Goal: Transaction & Acquisition: Purchase product/service

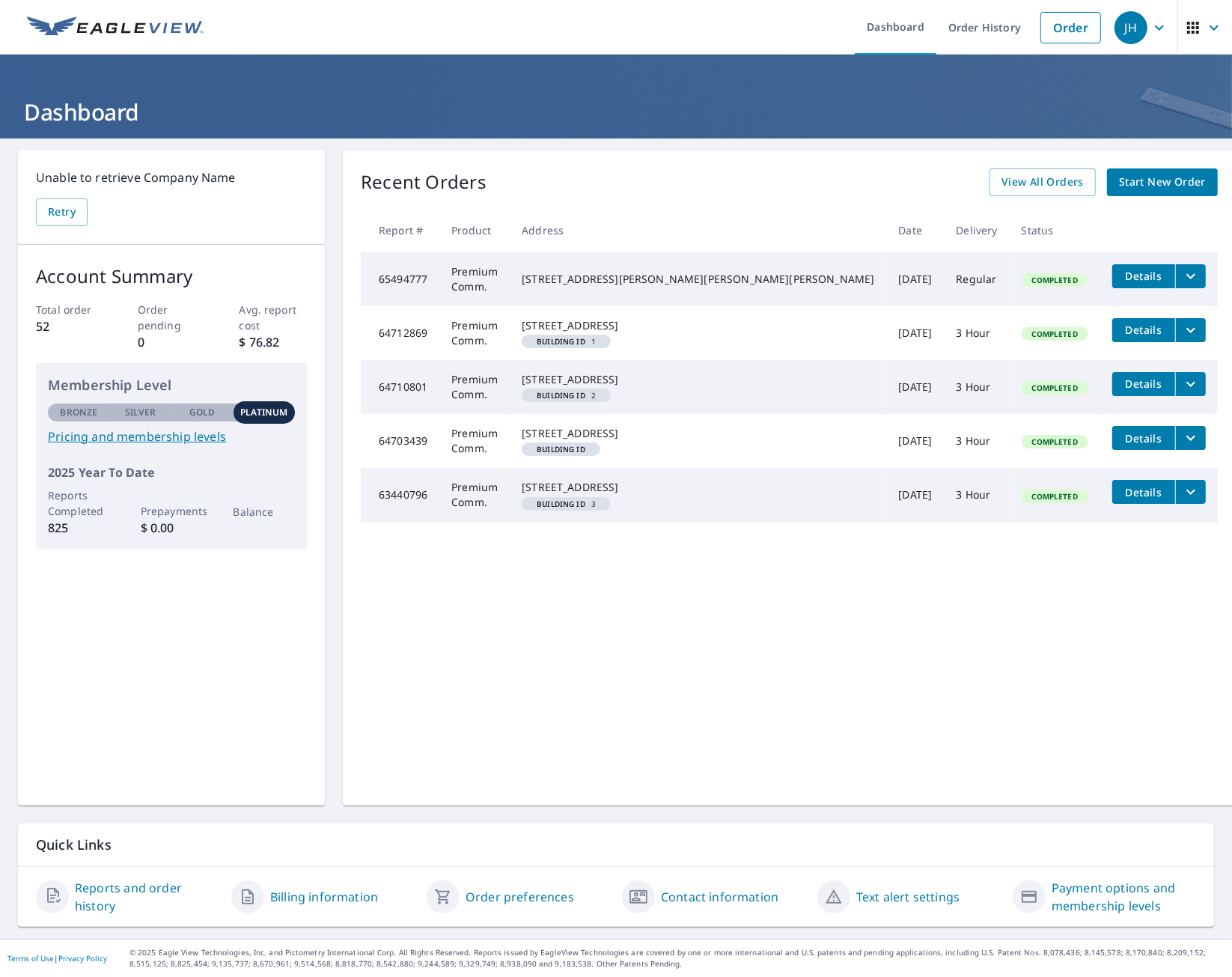
click at [1119, 180] on span "Start New Order" at bounding box center [1162, 182] width 86 height 19
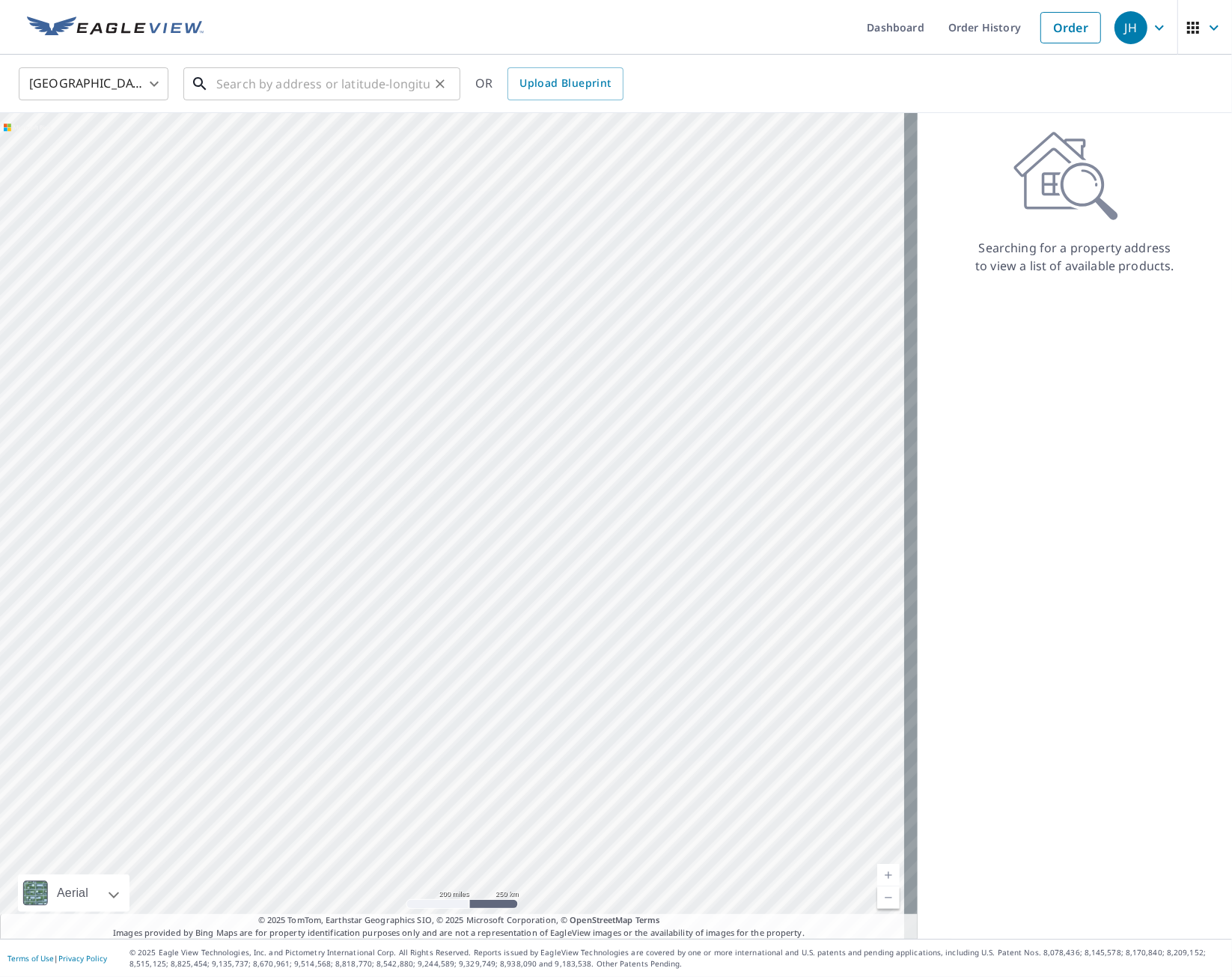
click at [309, 83] on input "text" at bounding box center [323, 84] width 214 height 42
paste input "[STREET_ADDRESS][US_STATE]"
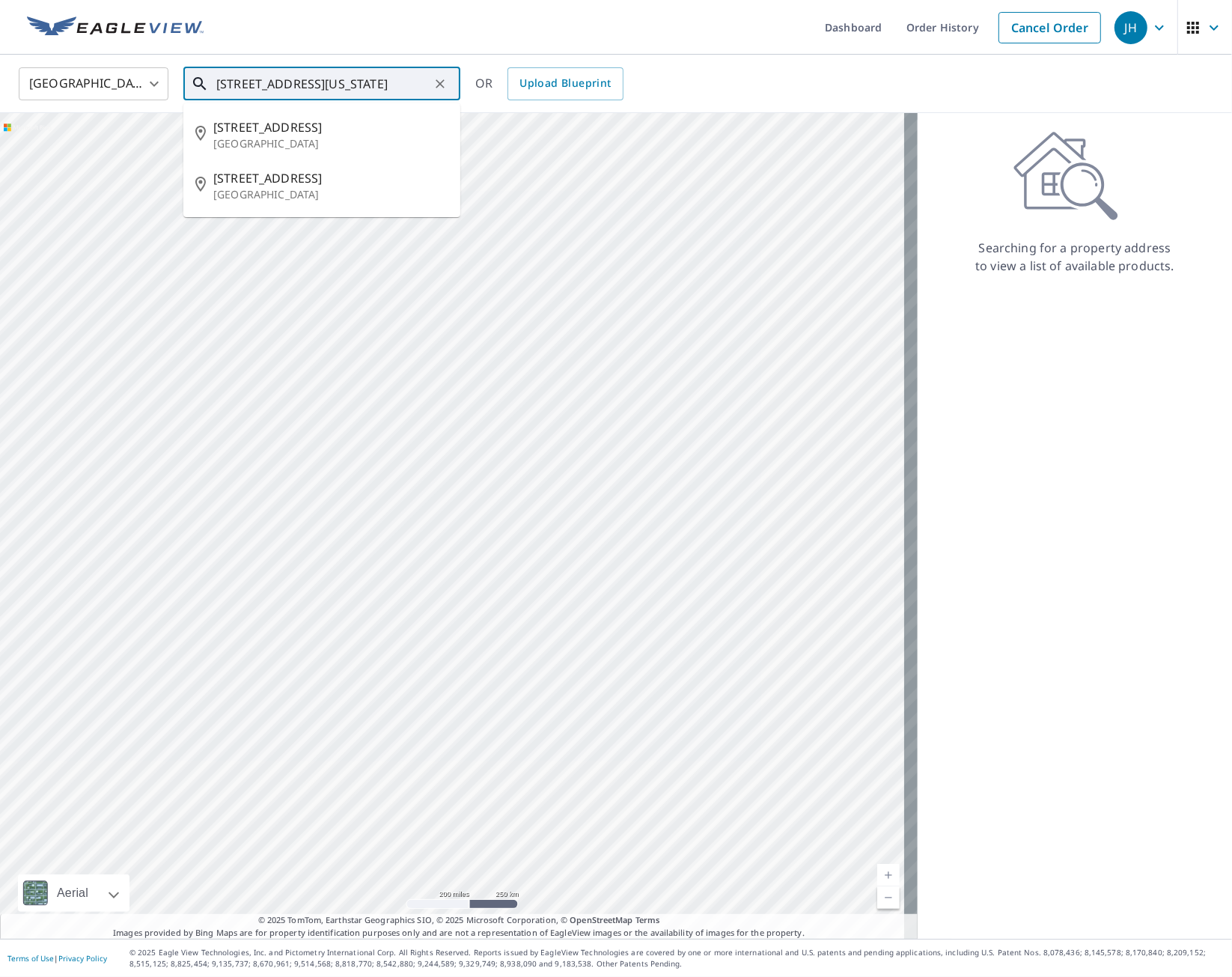
type input "[STREET_ADDRESS][US_STATE]"
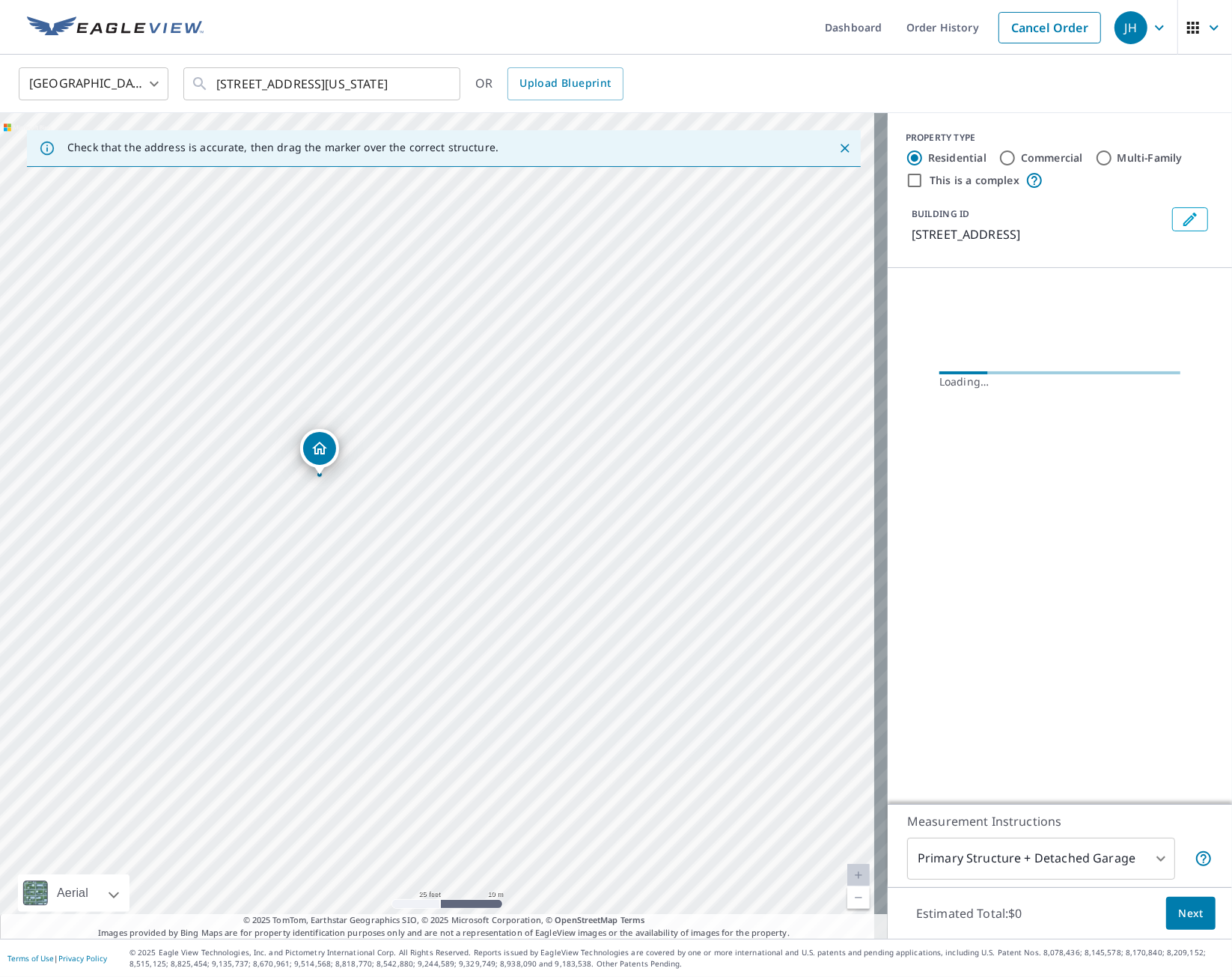
drag, startPoint x: 457, startPoint y: 468, endPoint x: 502, endPoint y: 488, distance: 49.2
click at [502, 488] on div "[STREET_ADDRESS]" at bounding box center [444, 526] width 888 height 826
click at [328, 450] on icon "Dropped pin, building 1, Residential property, 1227 7th Ave N Nashville, TN 372…" at bounding box center [326, 450] width 18 height 18
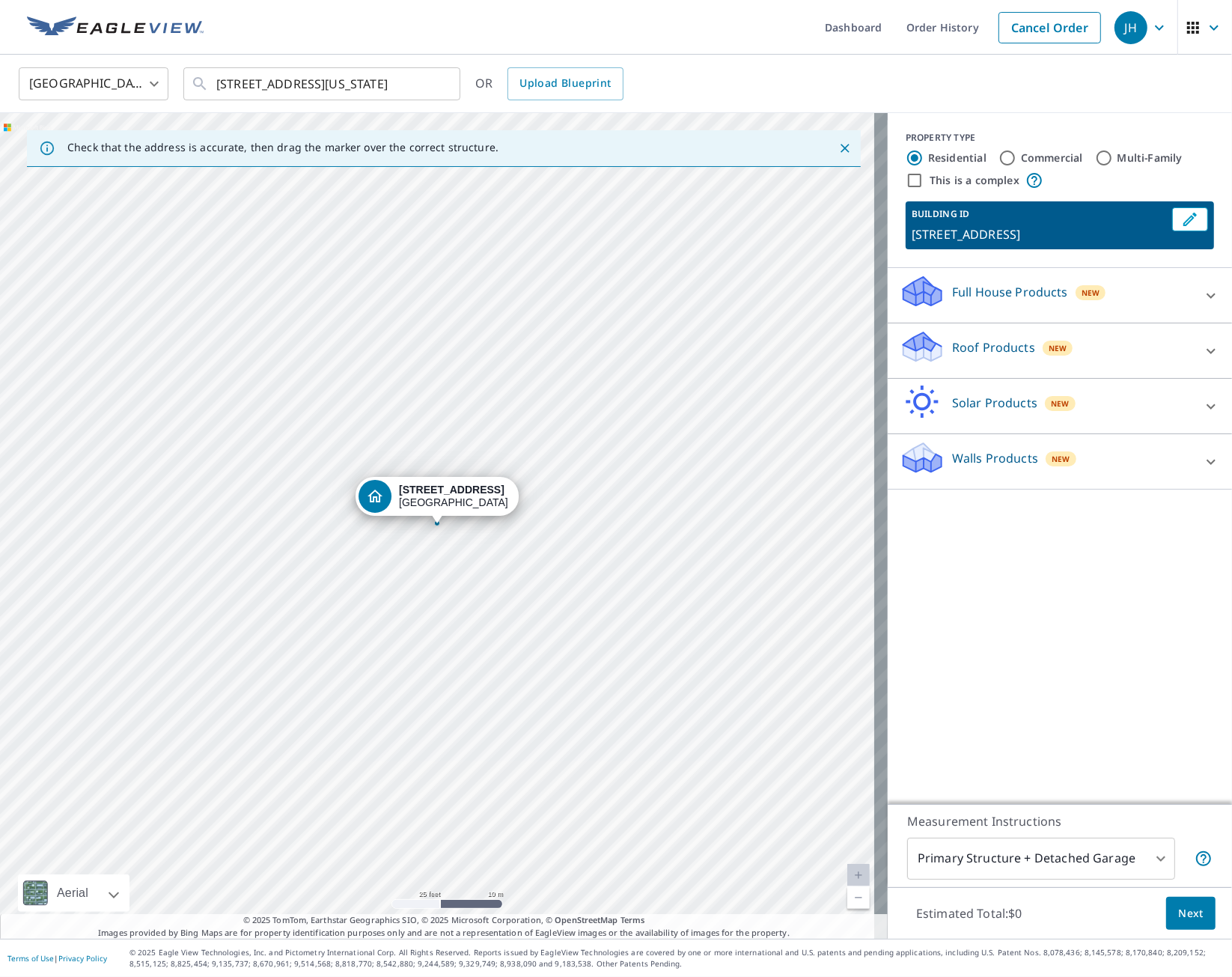
click at [749, 433] on div "[STREET_ADDRESS]" at bounding box center [444, 526] width 888 height 826
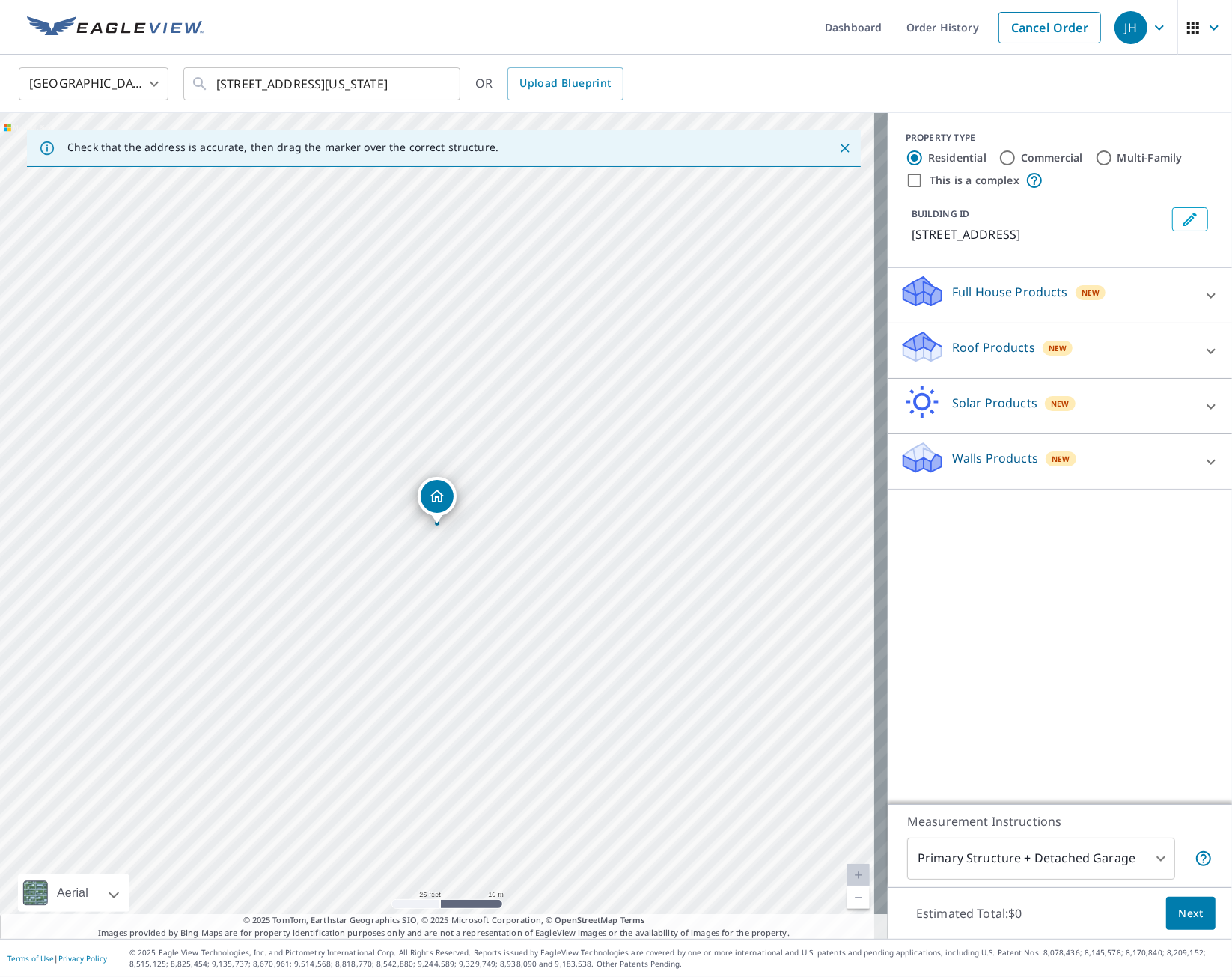
click at [742, 423] on div "[STREET_ADDRESS]" at bounding box center [444, 526] width 888 height 826
click at [1005, 157] on div "Commercial" at bounding box center [1041, 158] width 85 height 18
click at [999, 157] on input "Commercial" at bounding box center [1008, 158] width 18 height 18
radio input "true"
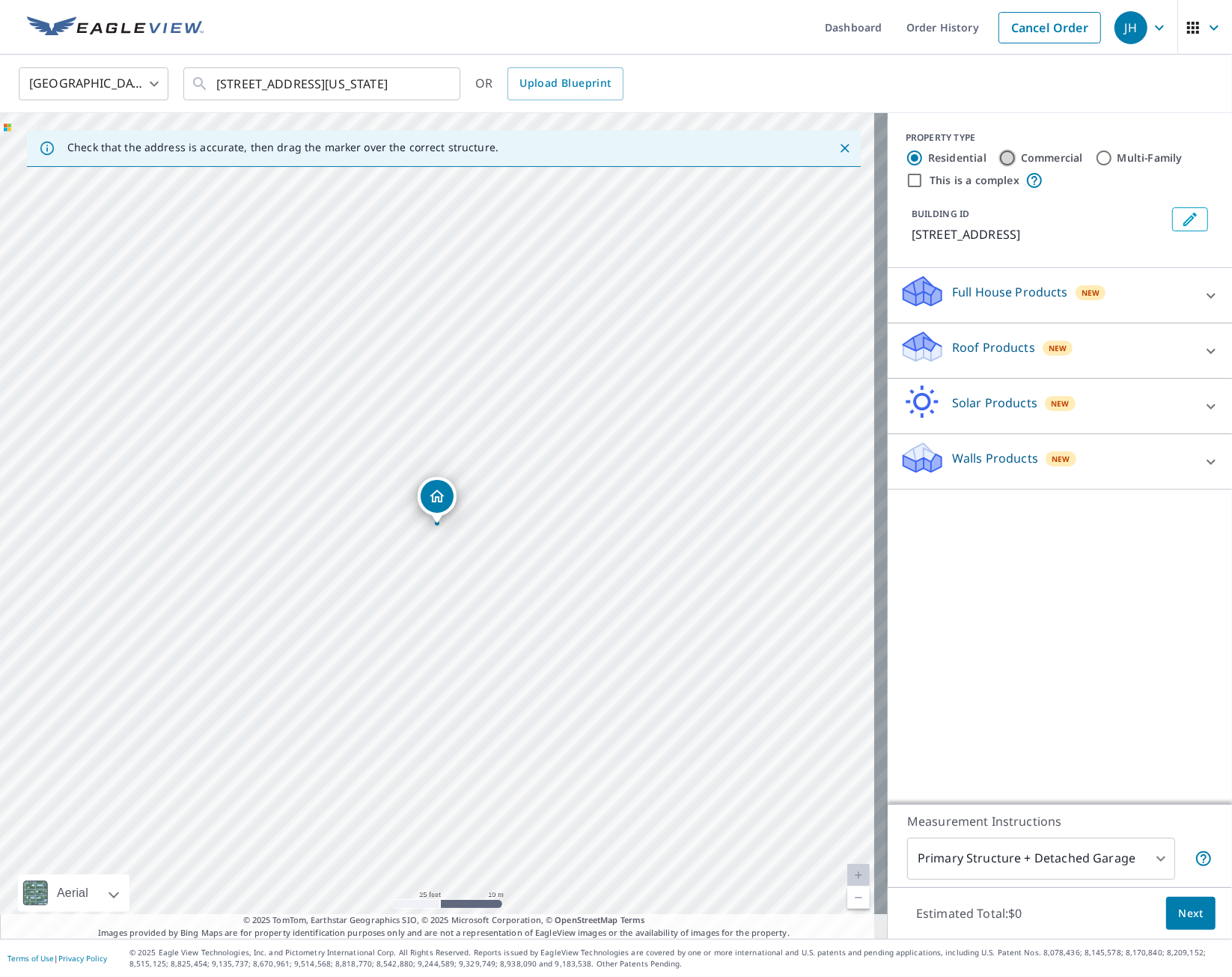
type input "4"
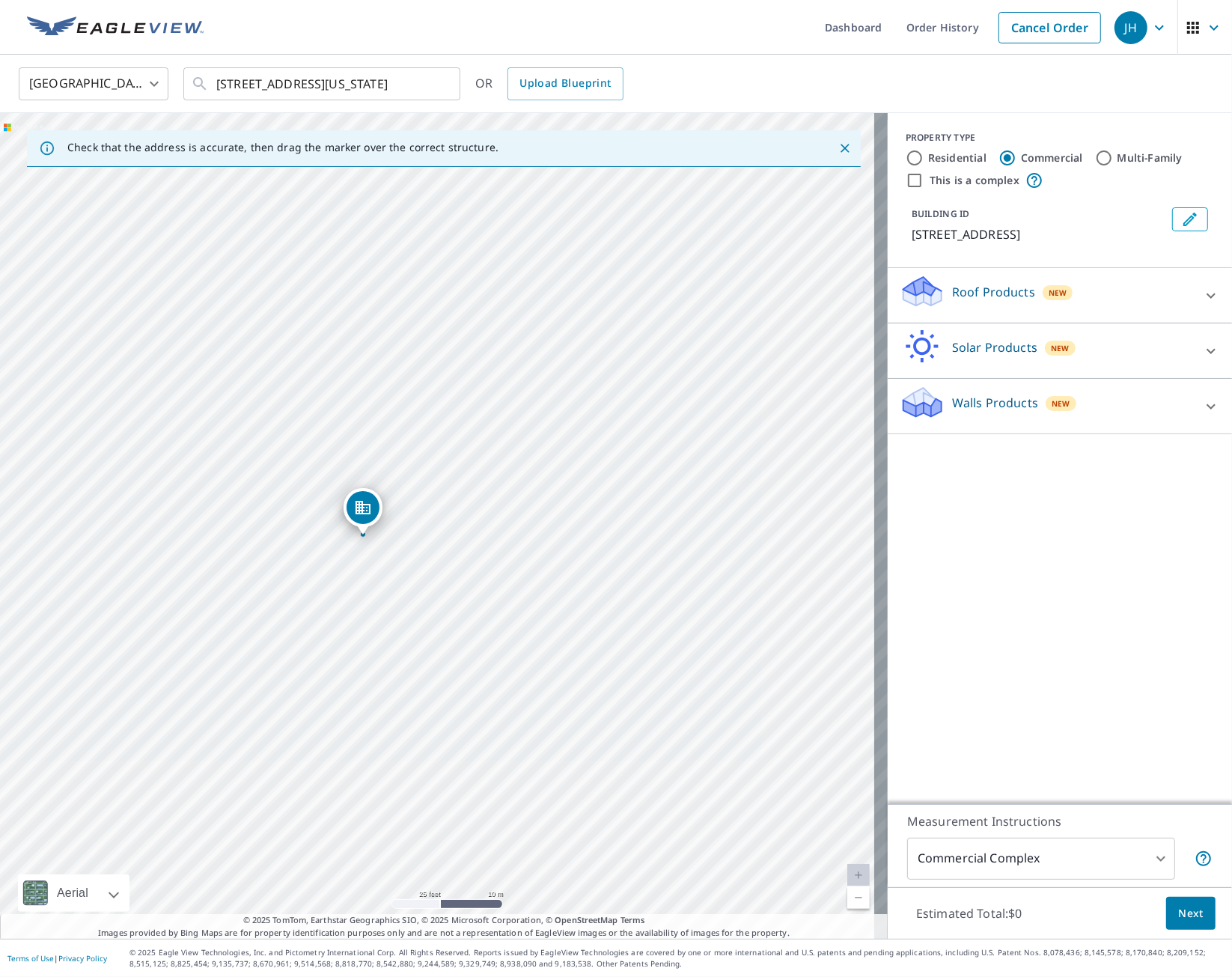
drag, startPoint x: 620, startPoint y: 497, endPoint x: 544, endPoint y: 511, distance: 77.3
click at [544, 511] on div "[STREET_ADDRESS]" at bounding box center [444, 526] width 888 height 826
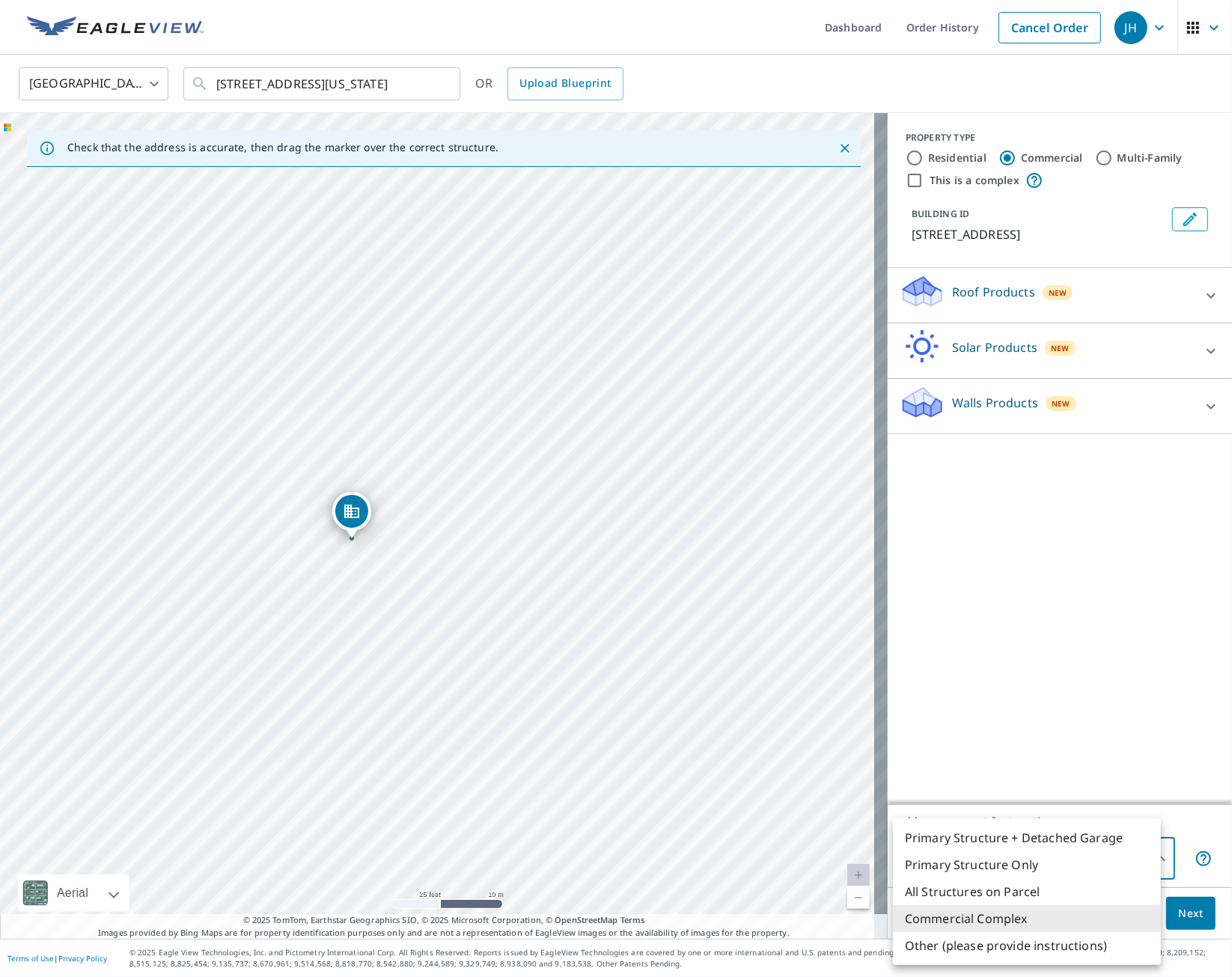
click at [1034, 698] on body "JH JH Dashboard Order History Cancel Order JH [GEOGRAPHIC_DATA] [GEOGRAPHIC_DAT…" at bounding box center [616, 488] width 1232 height 977
click at [964, 526] on div at bounding box center [616, 488] width 1232 height 977
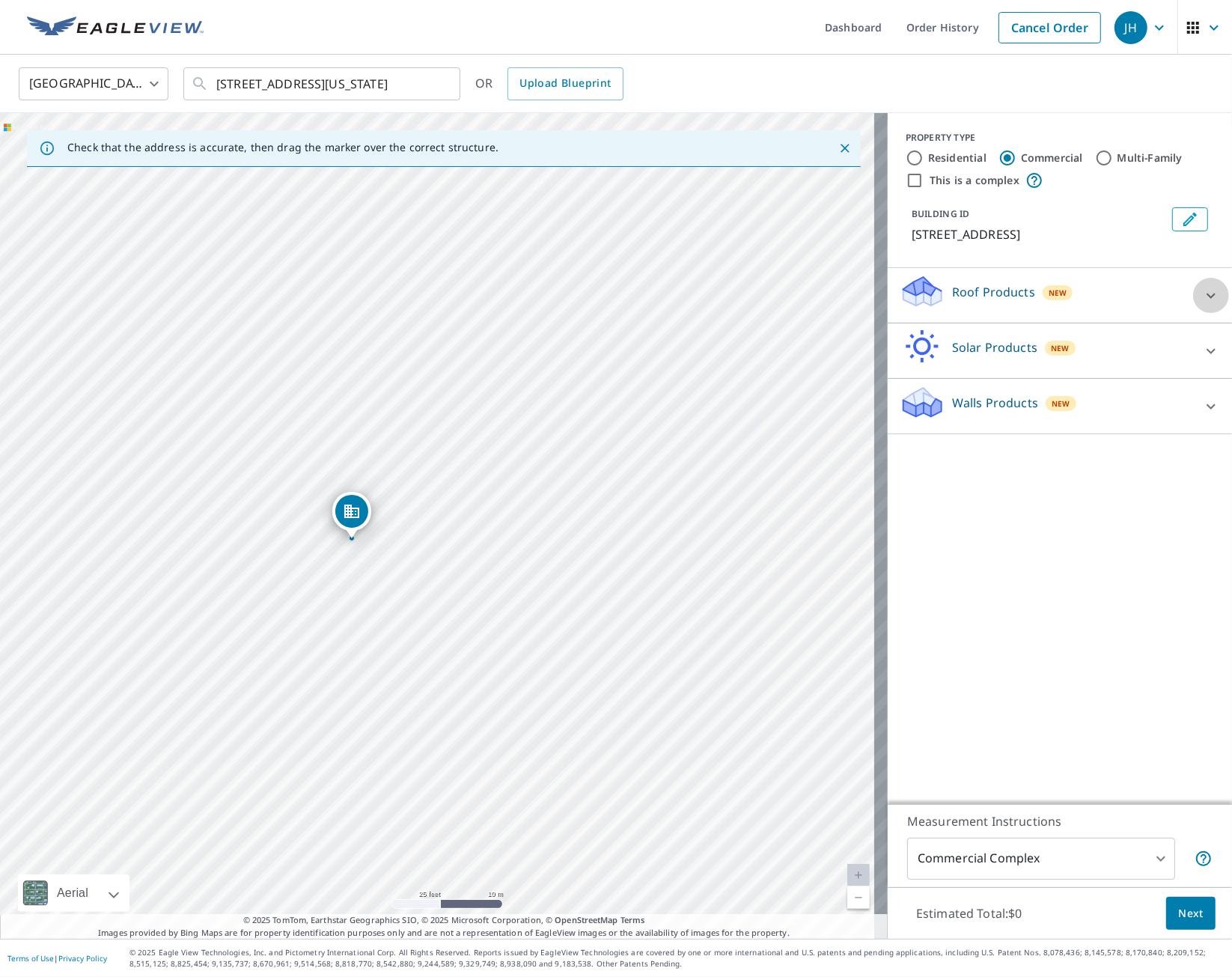
click at [1203, 293] on icon at bounding box center [1212, 296] width 18 height 18
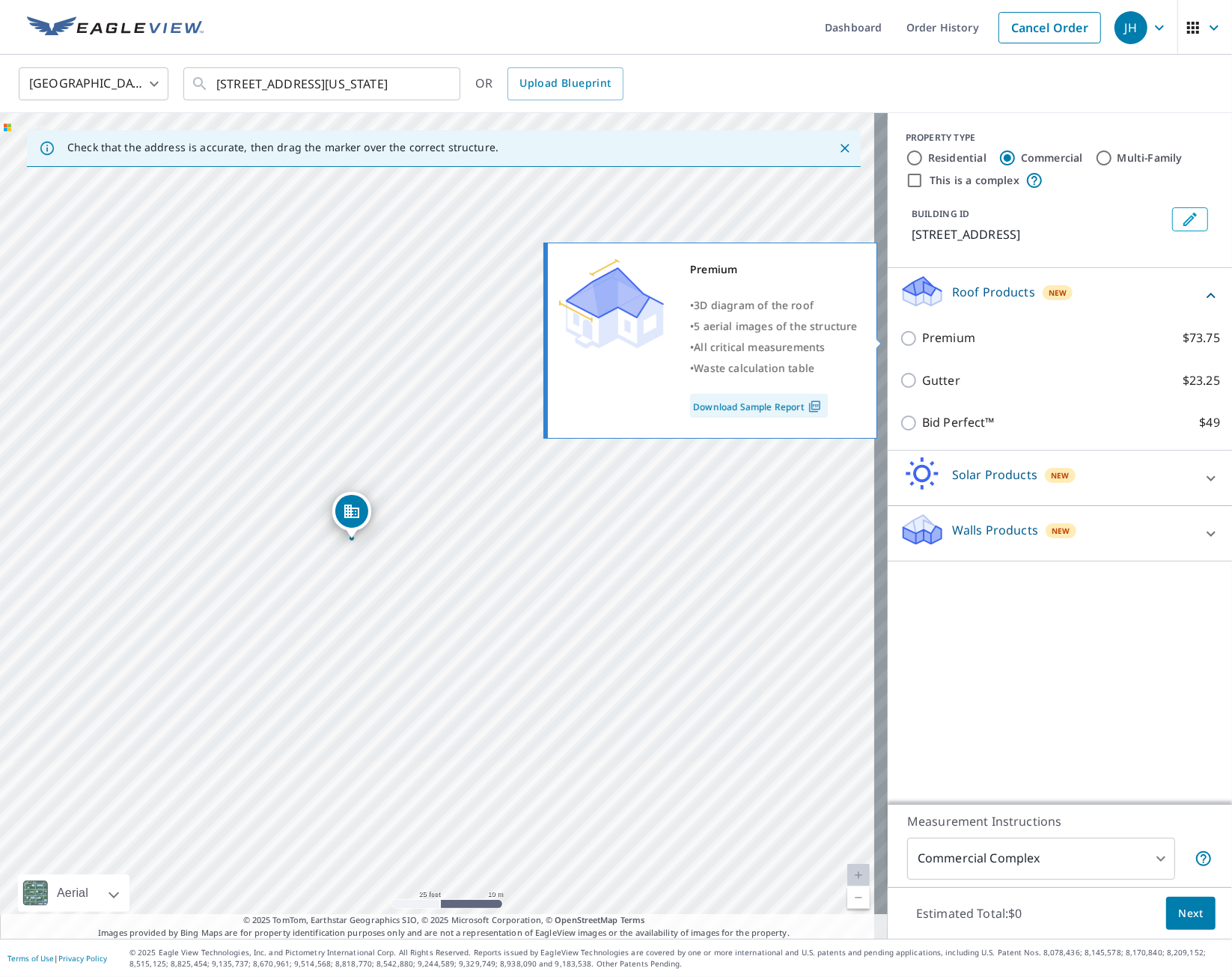
click at [923, 338] on p "Premium" at bounding box center [949, 337] width 53 height 19
click at [922, 338] on input "Premium $73.75" at bounding box center [911, 338] width 23 height 18
checkbox input "true"
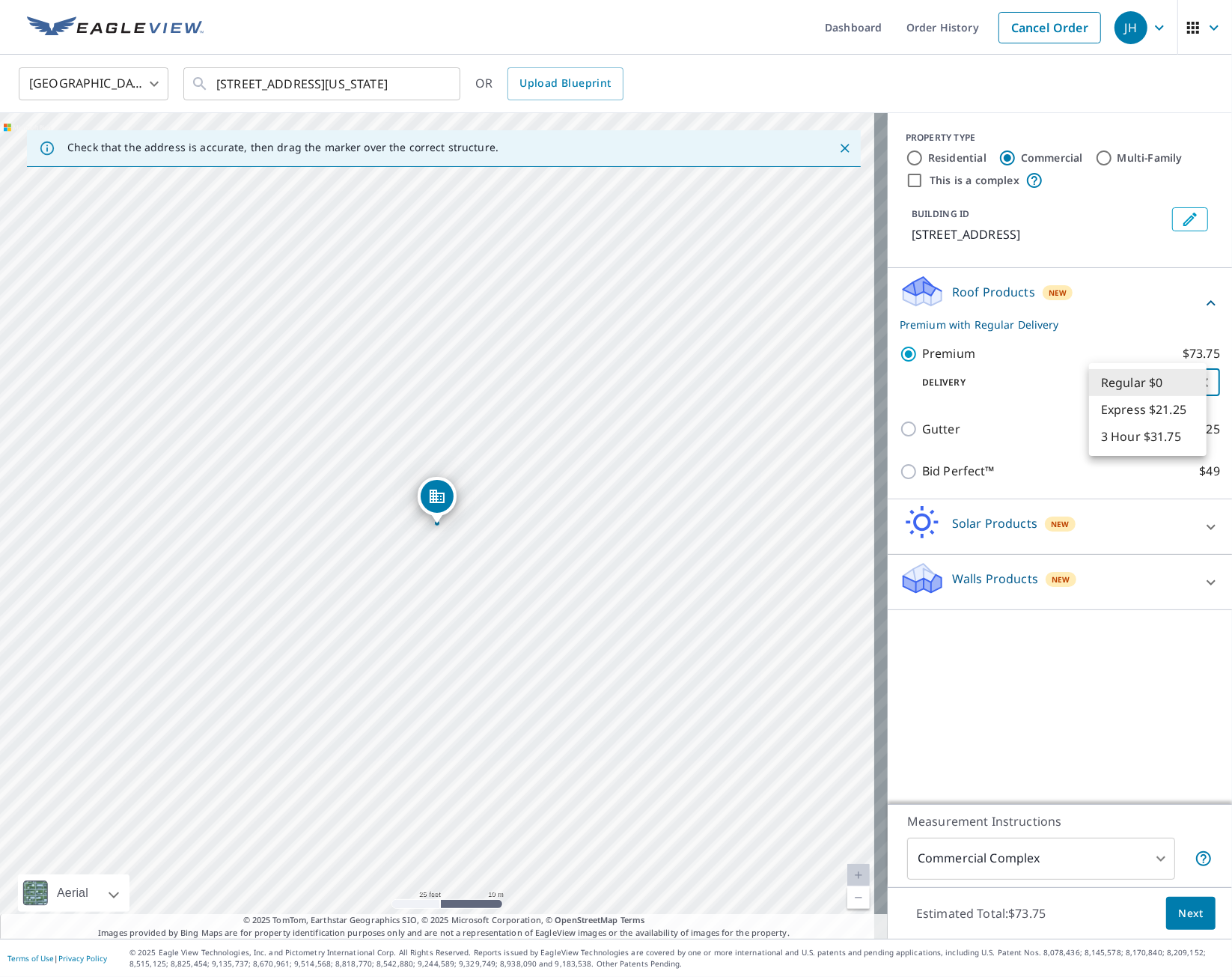
click at [1166, 372] on body "JH JH Dashboard Order History Cancel Order JH [GEOGRAPHIC_DATA] [GEOGRAPHIC_DAT…" at bounding box center [616, 488] width 1232 height 977
click at [1150, 443] on li "3 Hour $31.75" at bounding box center [1147, 437] width 117 height 27
type input "7"
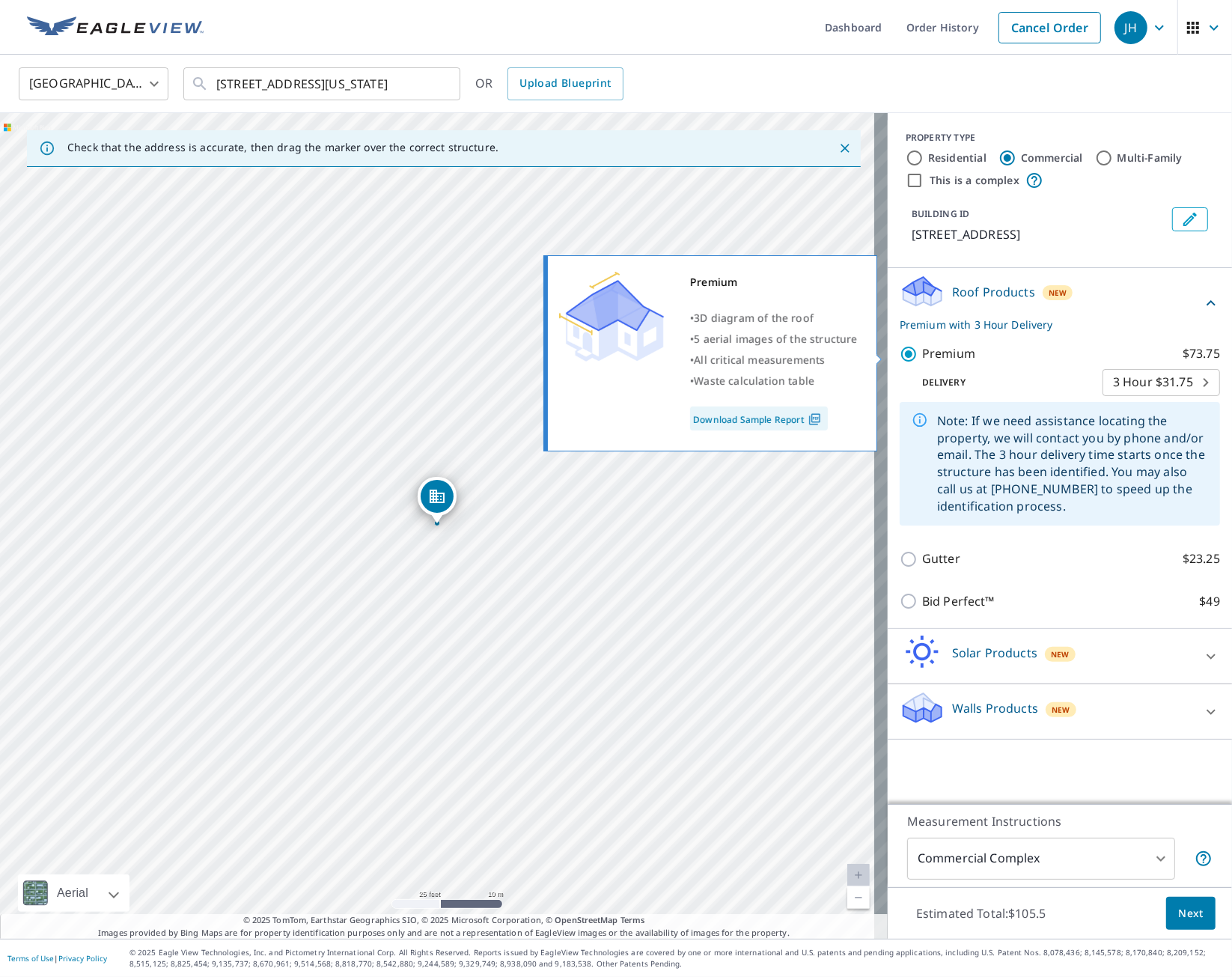
click at [1057, 356] on label "Premium $73.75" at bounding box center [1072, 354] width 298 height 19
click at [923, 356] on input "Premium $73.75" at bounding box center [911, 354] width 23 height 18
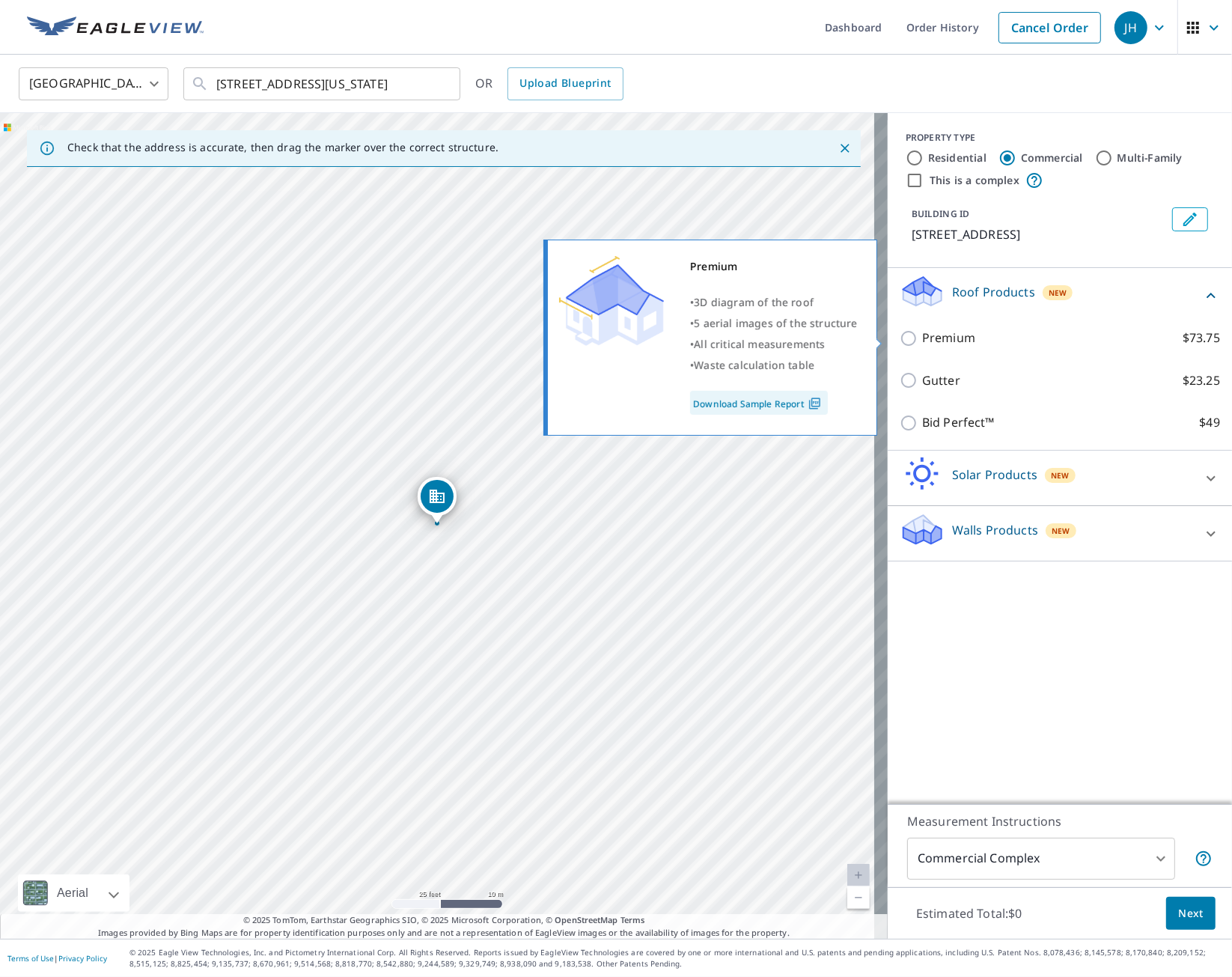
click at [923, 340] on p "Premium" at bounding box center [949, 337] width 53 height 19
click at [915, 340] on input "Premium $73.75" at bounding box center [911, 338] width 23 height 18
checkbox input "true"
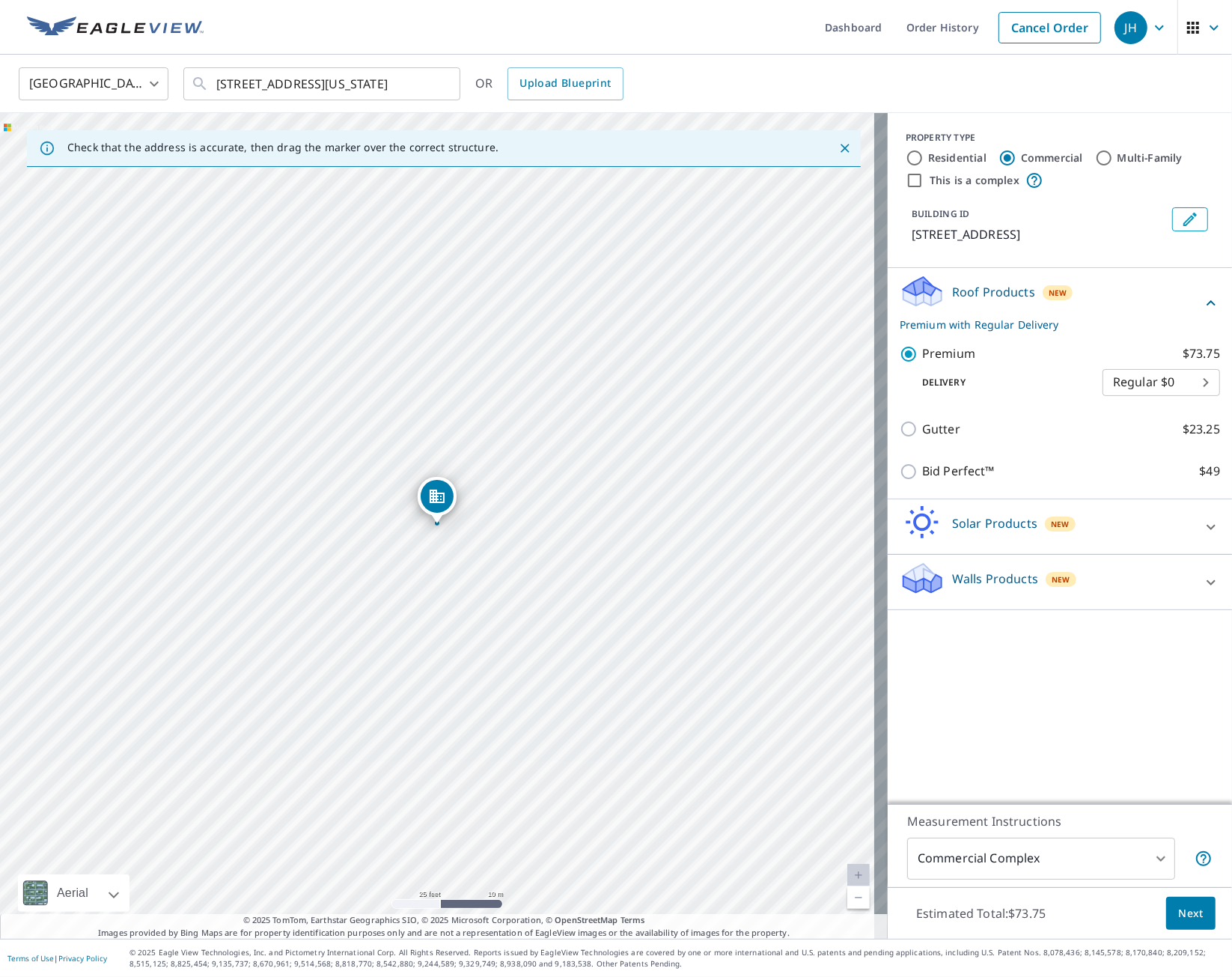
click at [1147, 377] on body "JH JH Dashboard Order History Cancel Order JH [GEOGRAPHIC_DATA] [GEOGRAPHIC_DAT…" at bounding box center [616, 488] width 1232 height 977
click at [1142, 438] on li "3 Hour $31.75" at bounding box center [1147, 437] width 117 height 27
type input "7"
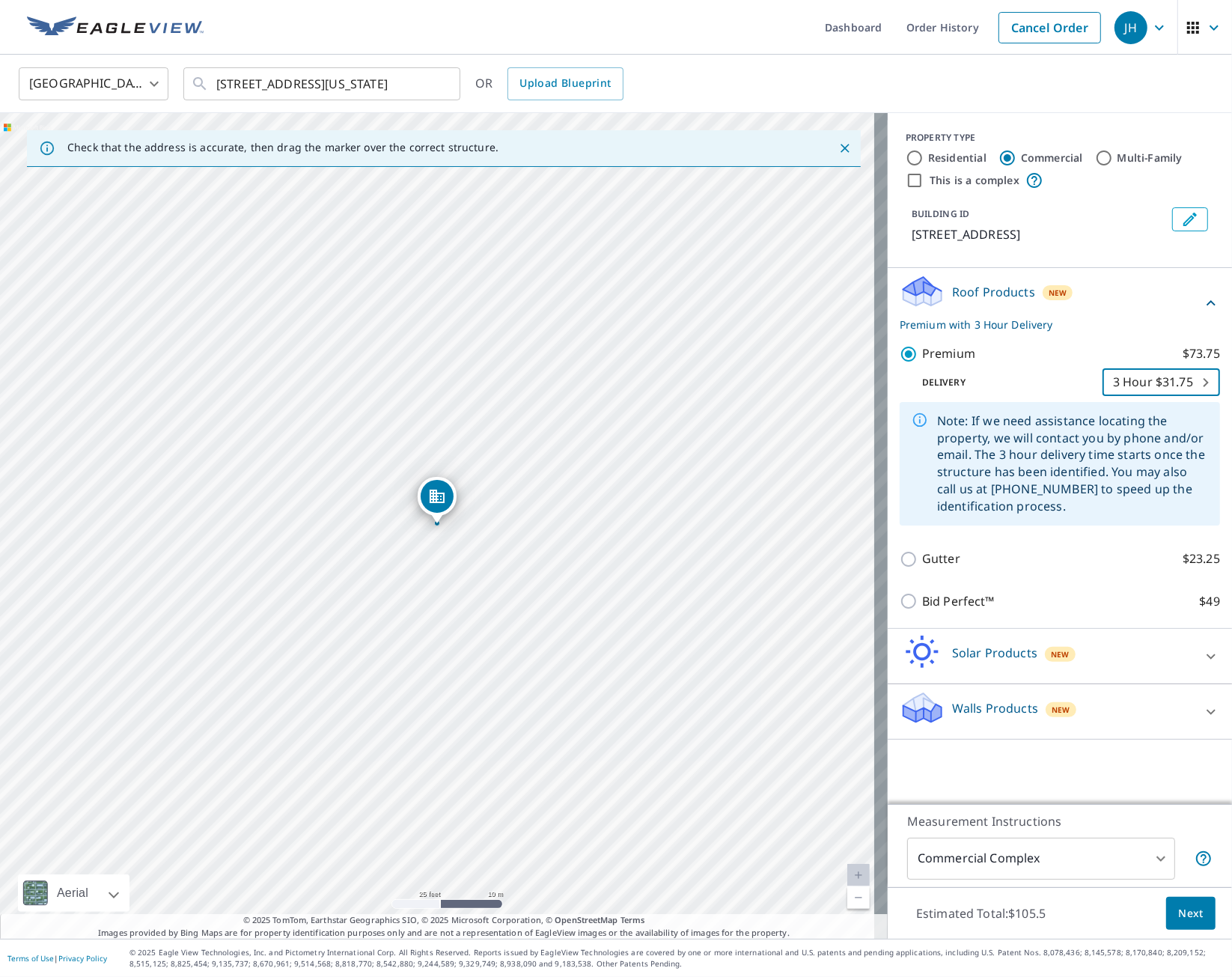
click at [1117, 264] on div "PROPERTY TYPE Residential Commercial Multi-Family This is a complex BUILDING ID…" at bounding box center [1060, 190] width 345 height 155
click at [906, 180] on input "This is a complex" at bounding box center [915, 180] width 18 height 18
checkbox input "true"
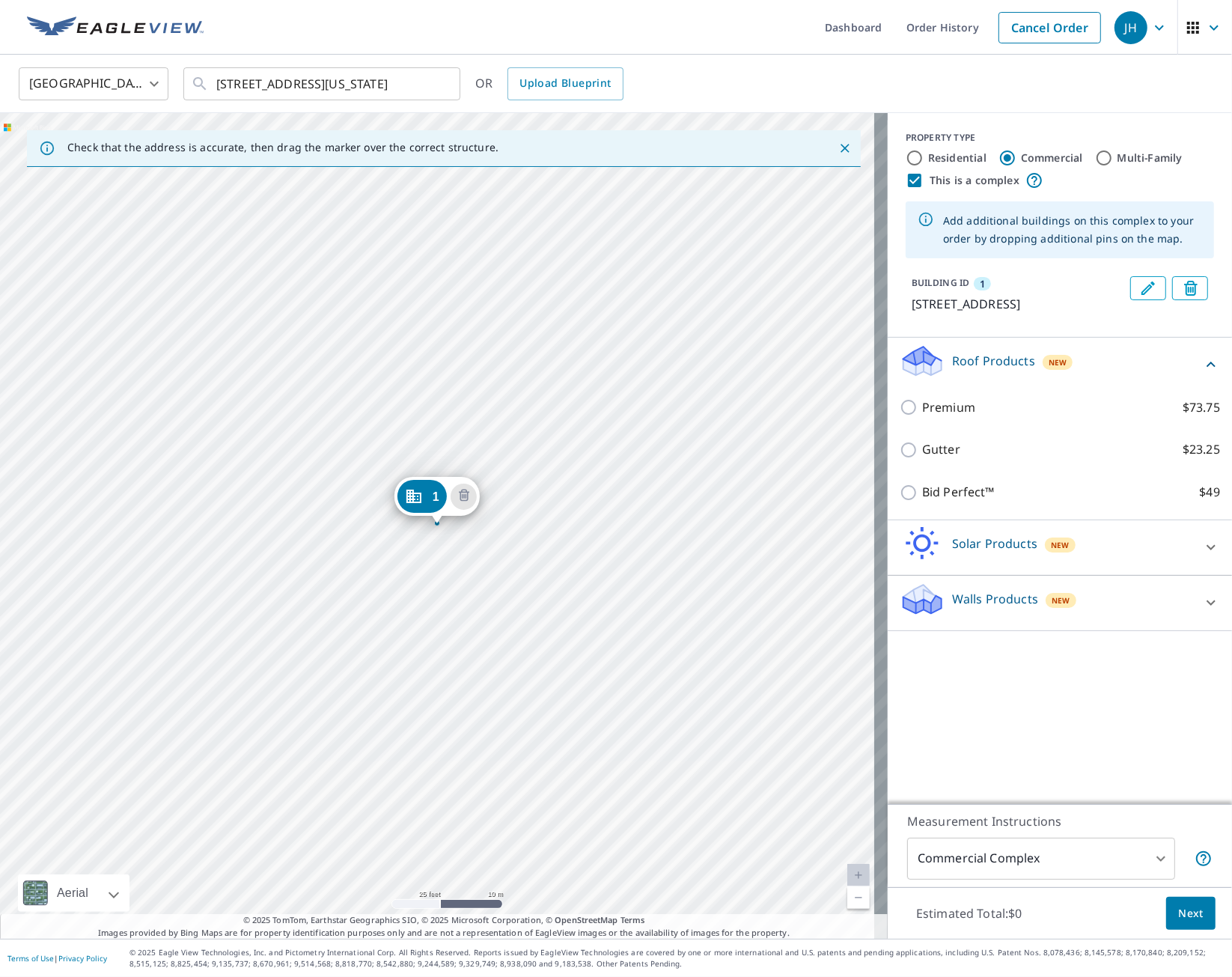
click at [749, 428] on div "[STREET_ADDRESS]" at bounding box center [444, 526] width 888 height 826
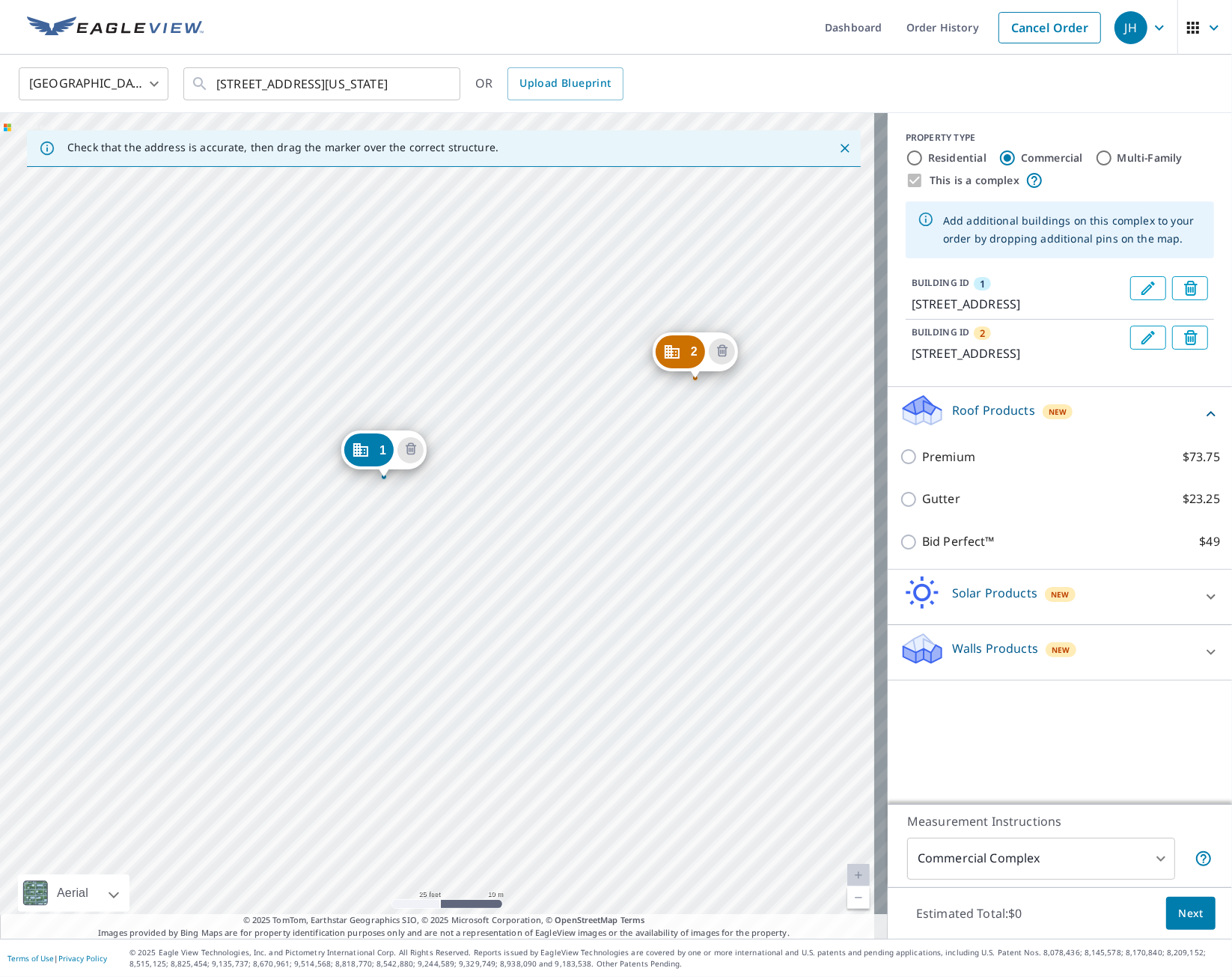
drag, startPoint x: 753, startPoint y: 490, endPoint x: 700, endPoint y: 444, distance: 70.2
click at [700, 444] on div "2 [STREET_ADDRESS] 1 [STREET_ADDRESS]" at bounding box center [444, 526] width 888 height 826
click at [723, 350] on icon "Delete building 2" at bounding box center [722, 350] width 5 height 5
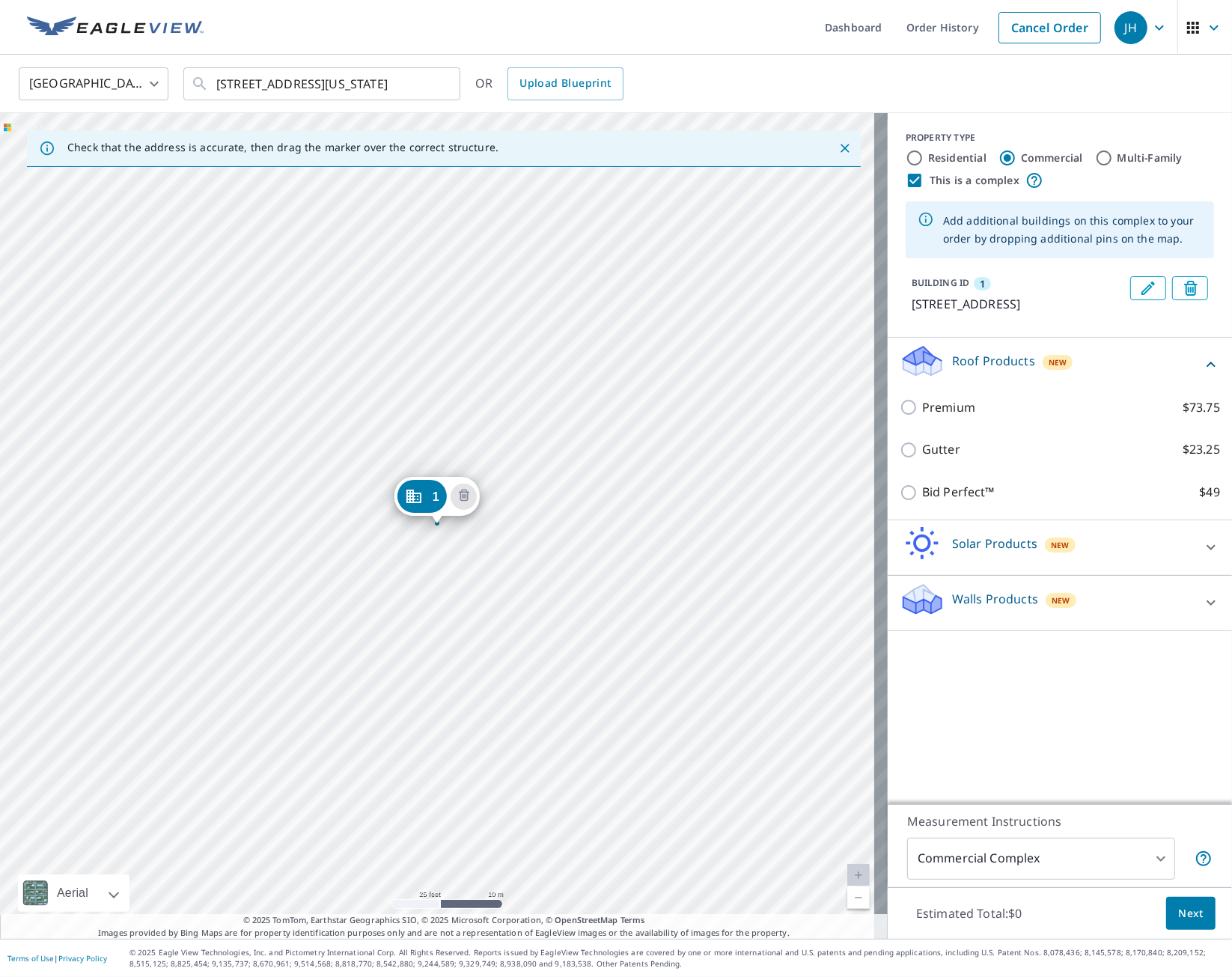
click at [504, 608] on div "[STREET_ADDRESS]" at bounding box center [444, 526] width 888 height 826
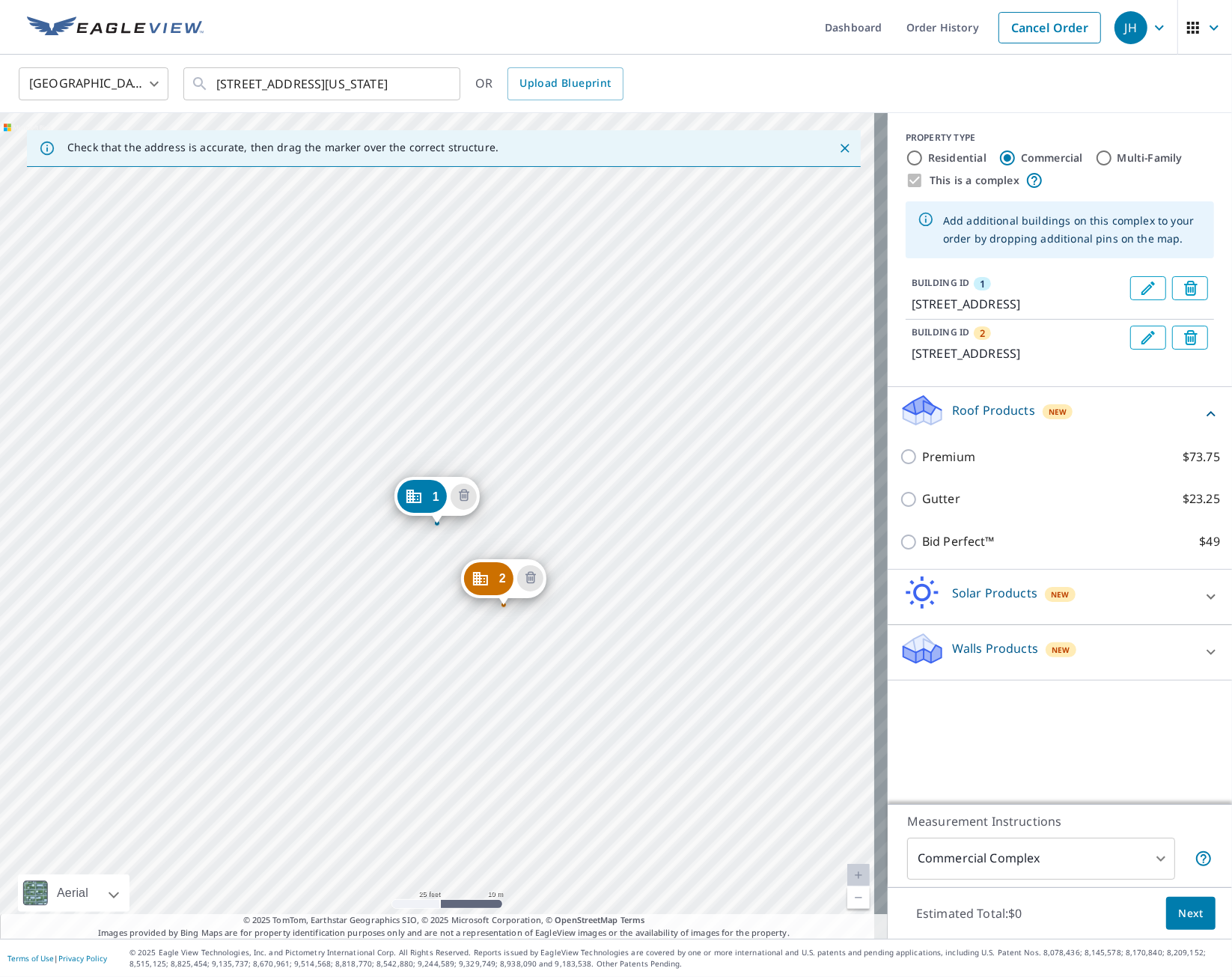
click at [438, 408] on div "2 [STREET_ADDRESS] 1 [STREET_ADDRESS]" at bounding box center [444, 526] width 888 height 826
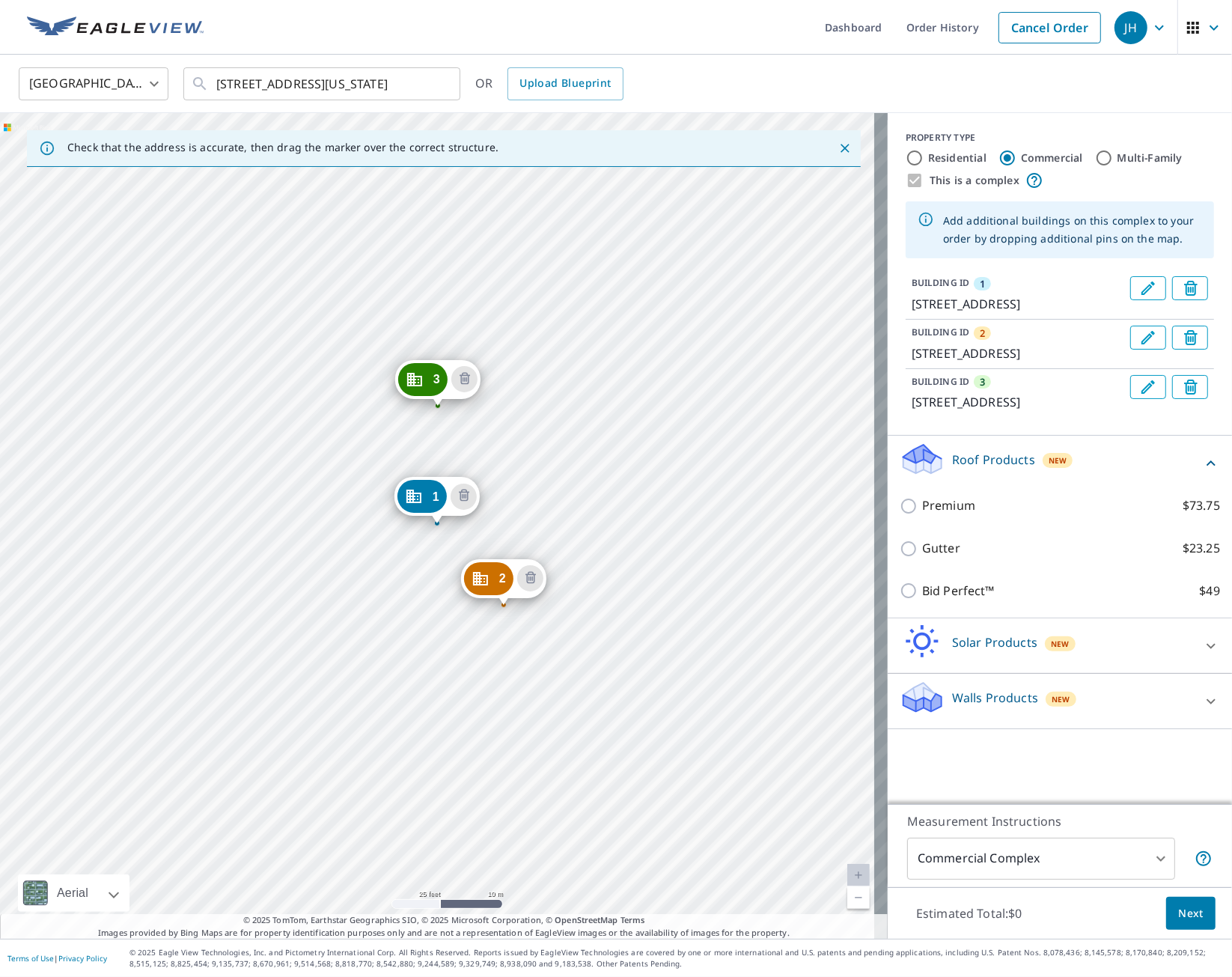
click at [735, 430] on div "2 [STREET_ADDRESS] 3 [STREET_ADDRESS] [STREET_ADDRESS]" at bounding box center [444, 526] width 888 height 826
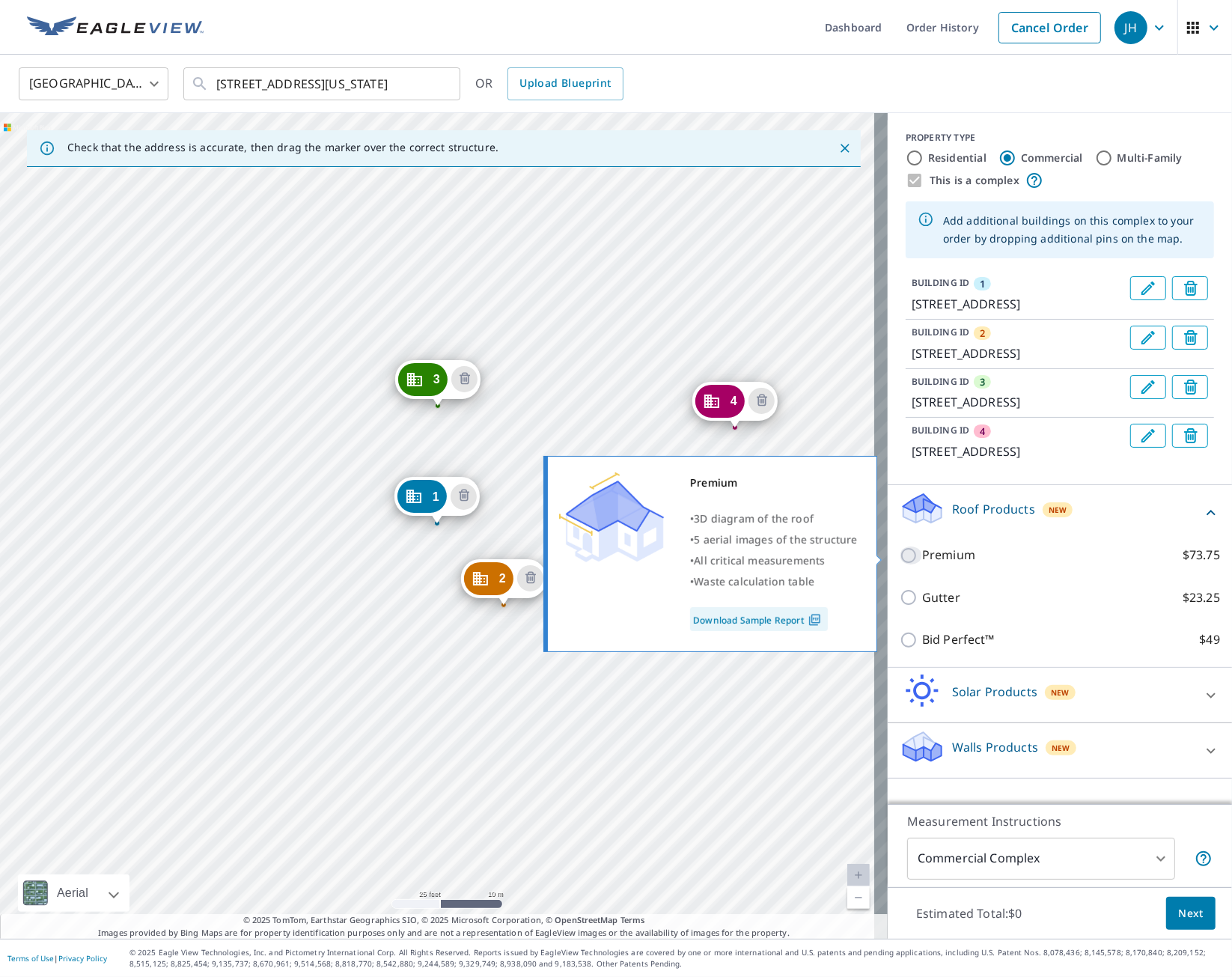
click at [900, 552] on input "Premium $73.75" at bounding box center [911, 556] width 23 height 18
checkbox input "true"
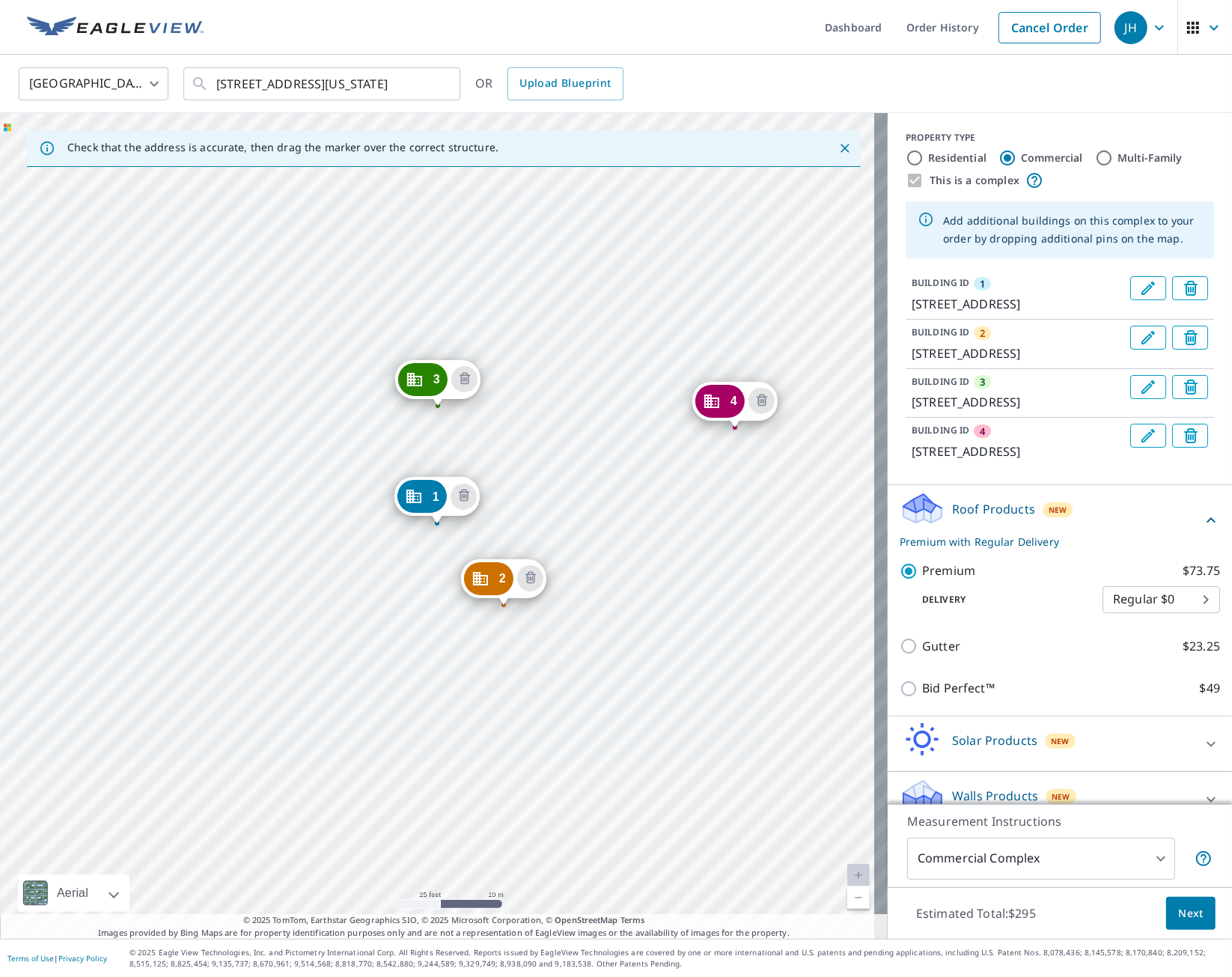
click at [1176, 670] on body "JH JH Dashboard Order History Cancel Order JH [GEOGRAPHIC_DATA] [GEOGRAPHIC_DAT…" at bounding box center [616, 488] width 1232 height 977
click at [1153, 698] on li "3 Hour $31.75" at bounding box center [1134, 725] width 117 height 27
type input "7"
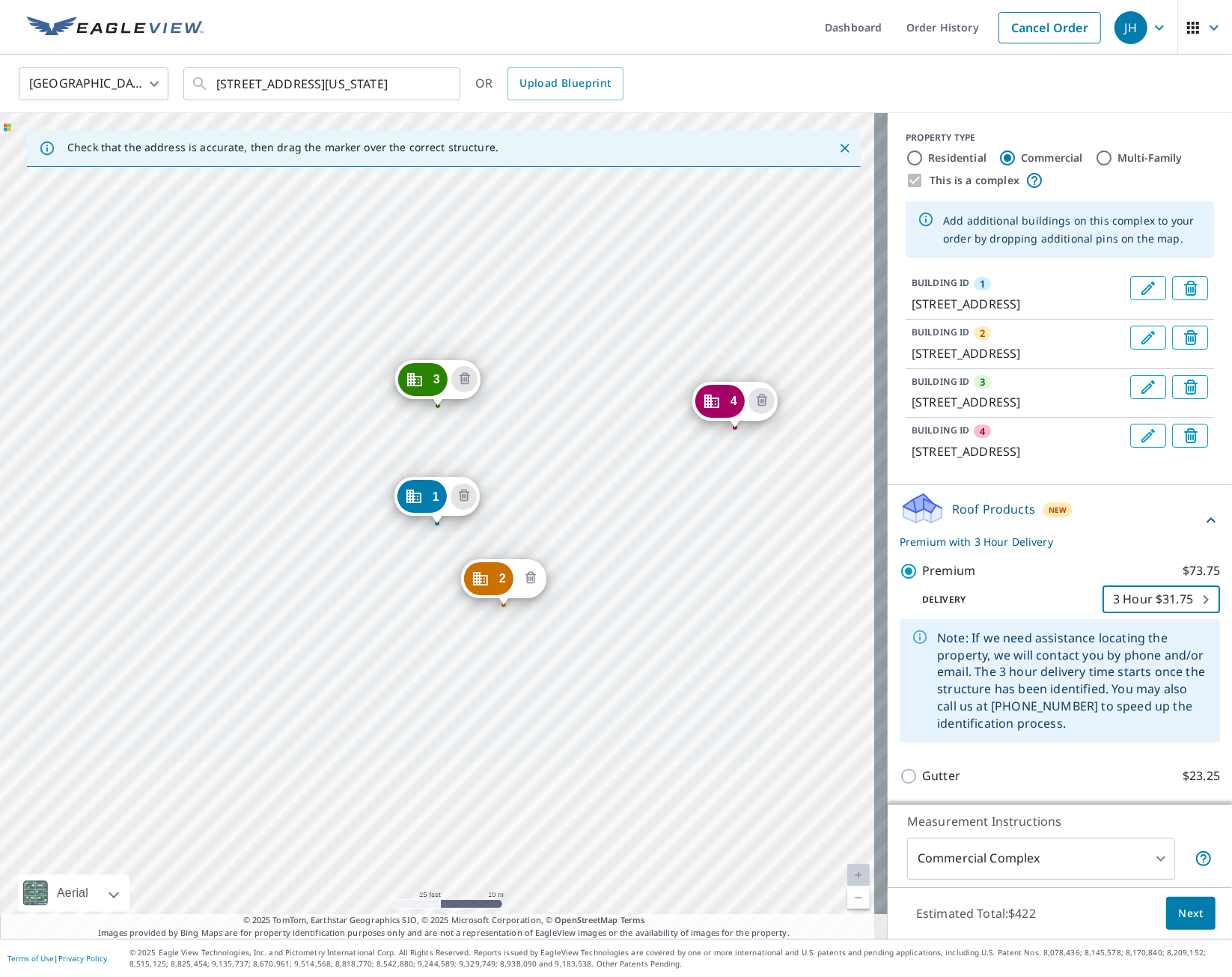
click at [532, 573] on icon "Delete building 2" at bounding box center [531, 577] width 11 height 12
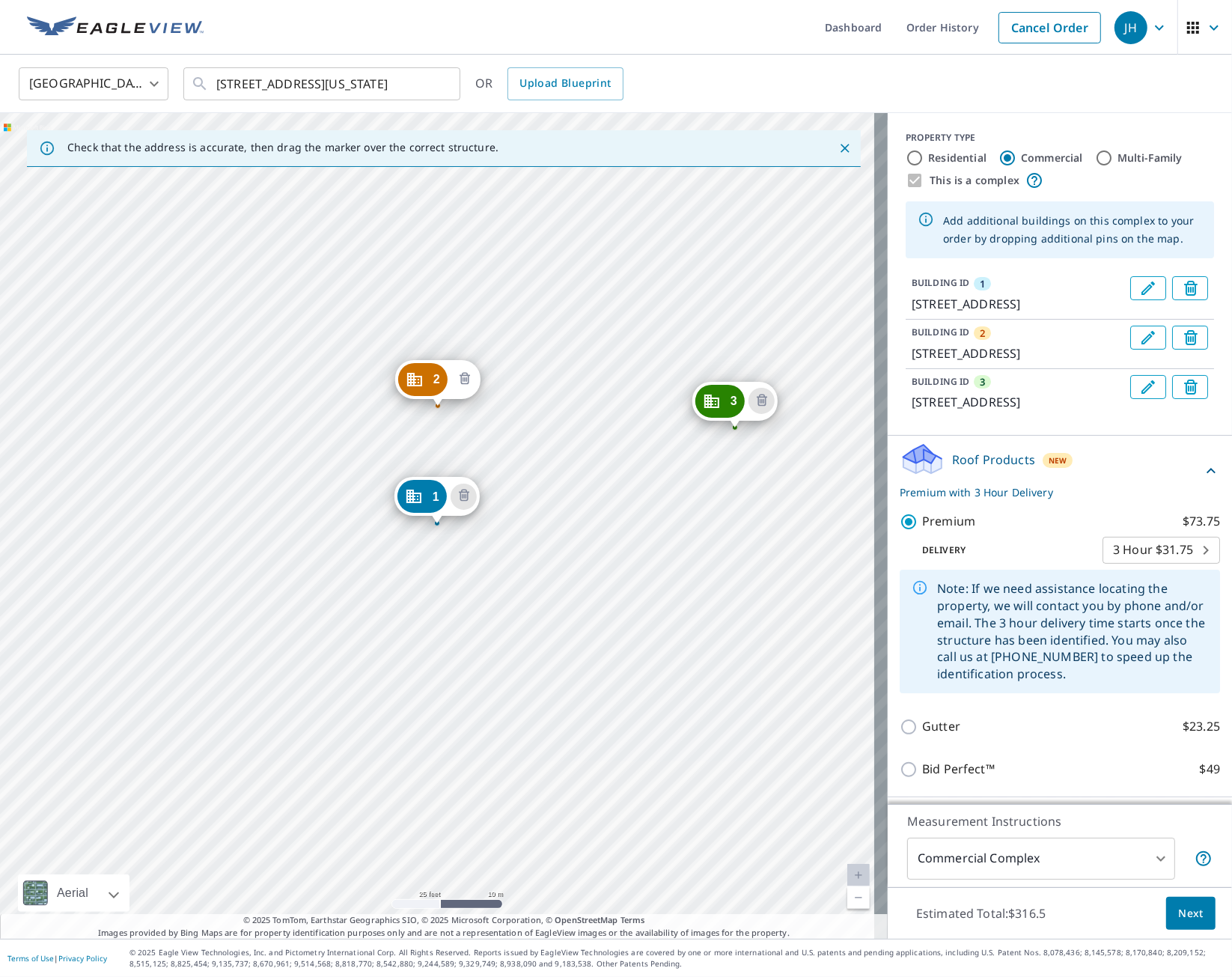
click at [465, 378] on icon "Delete building 2" at bounding box center [464, 378] width 5 height 5
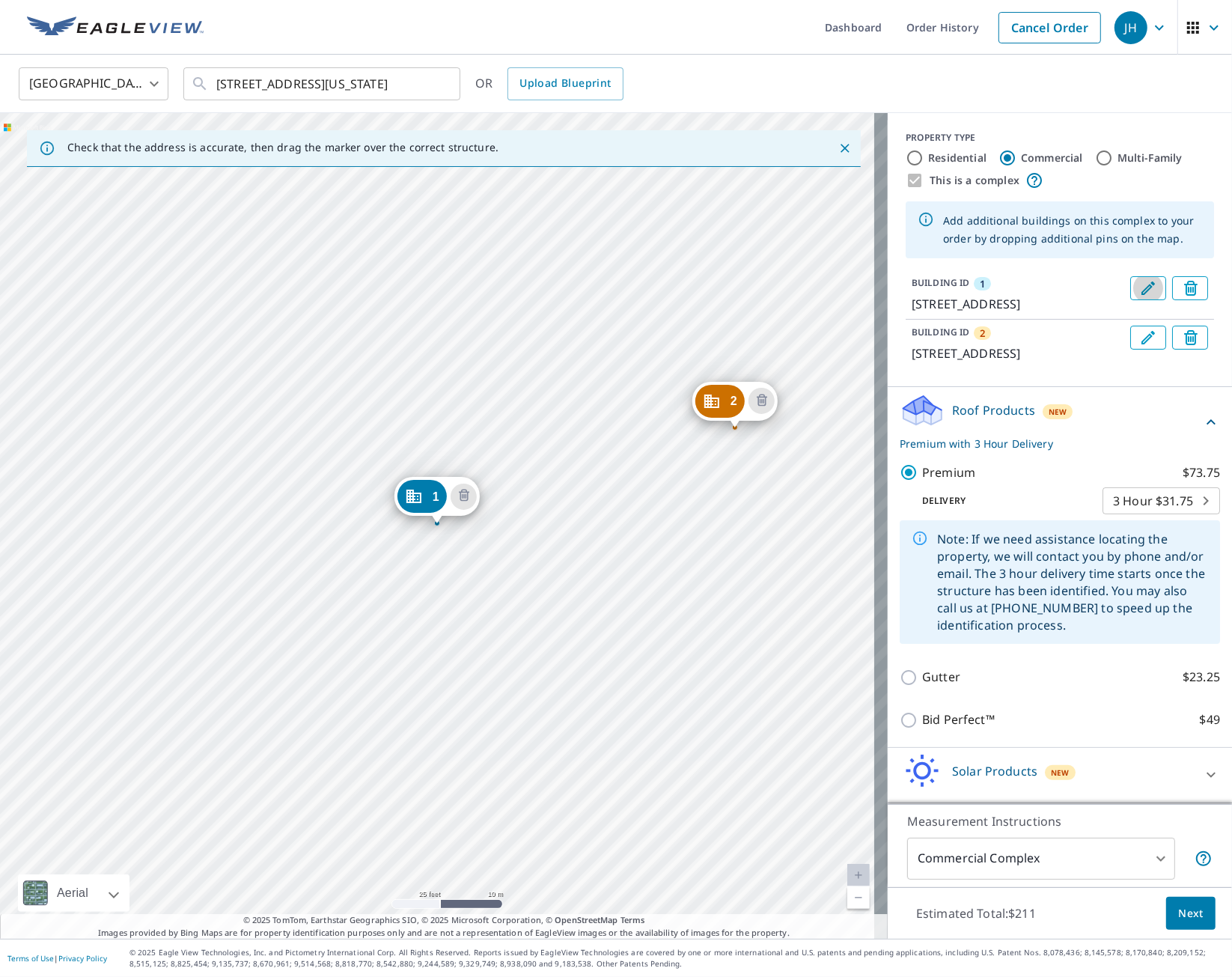
click at [1139, 286] on icon "Edit building 1" at bounding box center [1148, 288] width 18 height 18
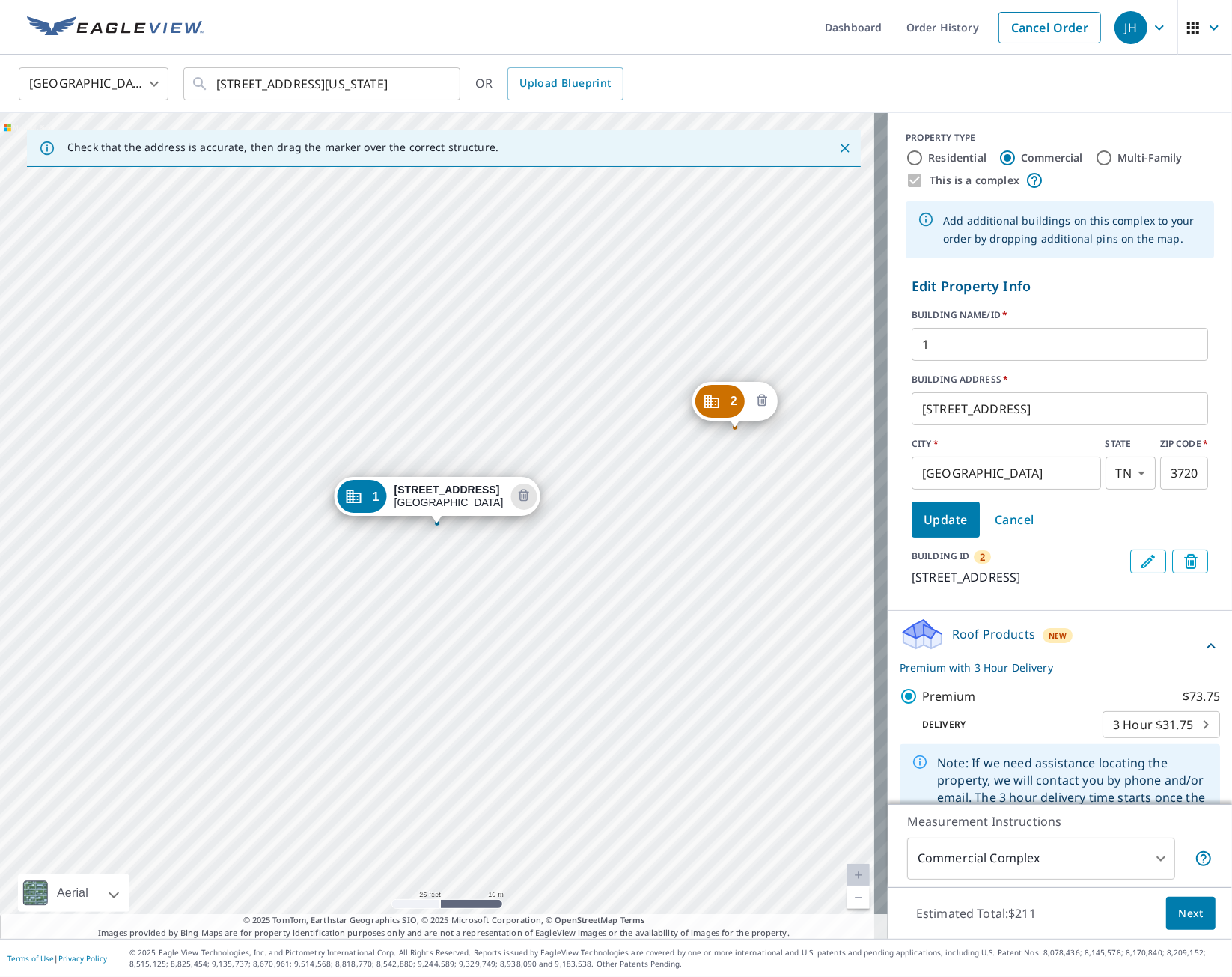
click at [762, 398] on icon "Delete building 2" at bounding box center [762, 401] width 18 height 18
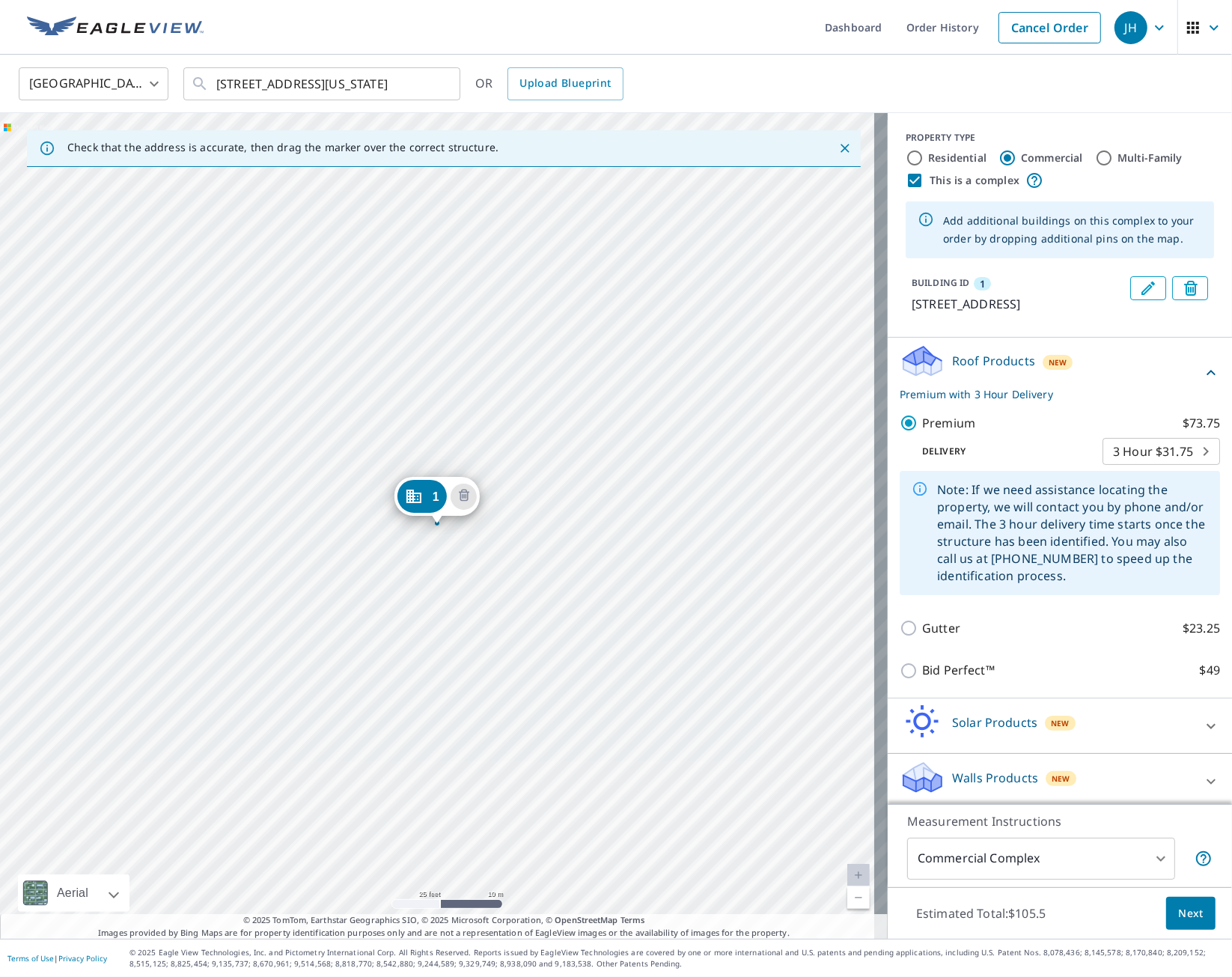
click at [1174, 472] on body "JH JH Dashboard Order History Cancel Order JH [GEOGRAPHIC_DATA] [GEOGRAPHIC_DAT…" at bounding box center [616, 488] width 1232 height 977
click at [1174, 472] on li "3 Hour $31.75" at bounding box center [1134, 469] width 117 height 27
click at [1096, 155] on input "Multi-Family" at bounding box center [1105, 158] width 18 height 18
radio input "true"
type input "2"
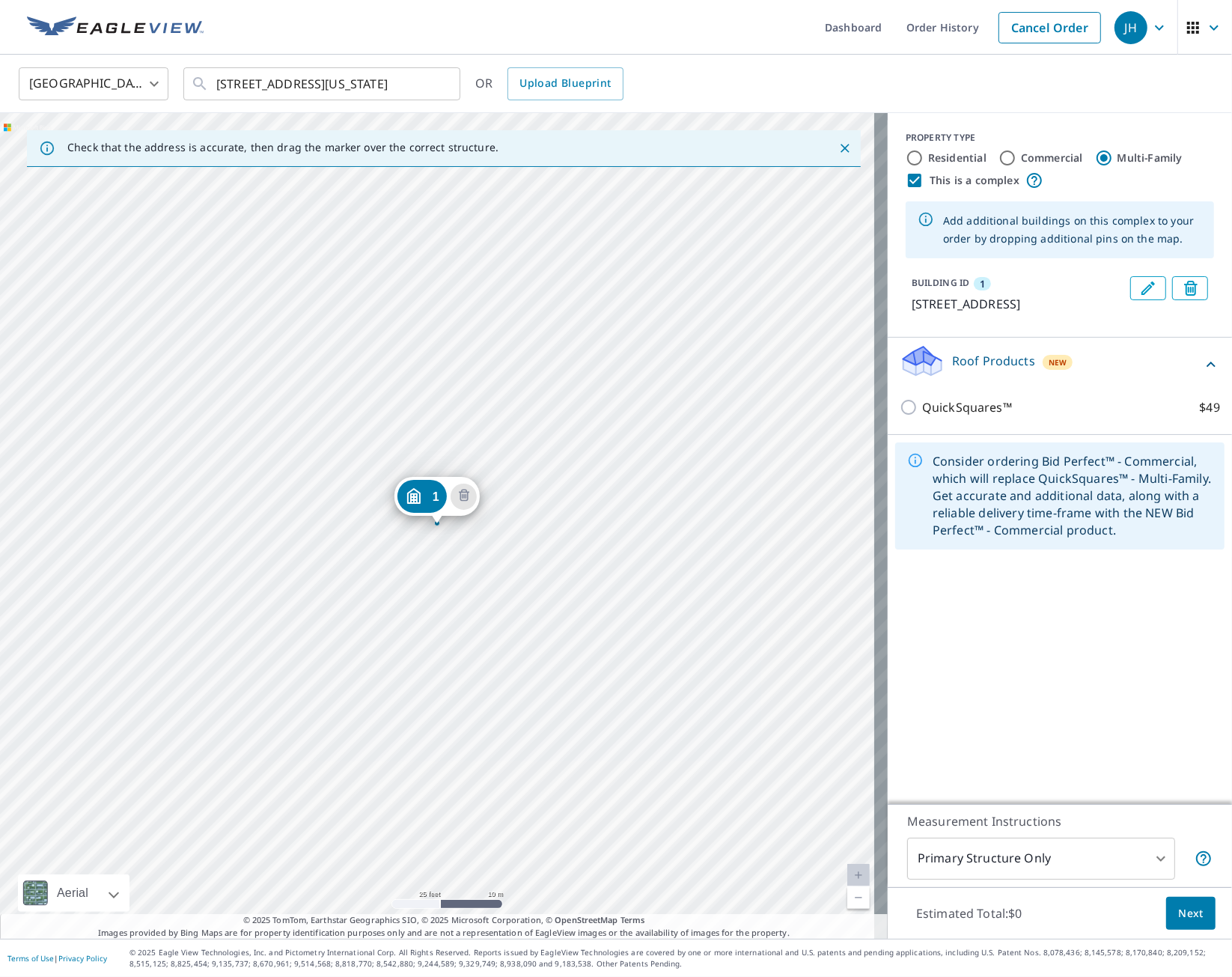
click at [1021, 154] on label "Commercial" at bounding box center [1052, 157] width 62 height 15
click at [1013, 154] on input "Commercial" at bounding box center [1008, 158] width 18 height 18
radio input "true"
type input "4"
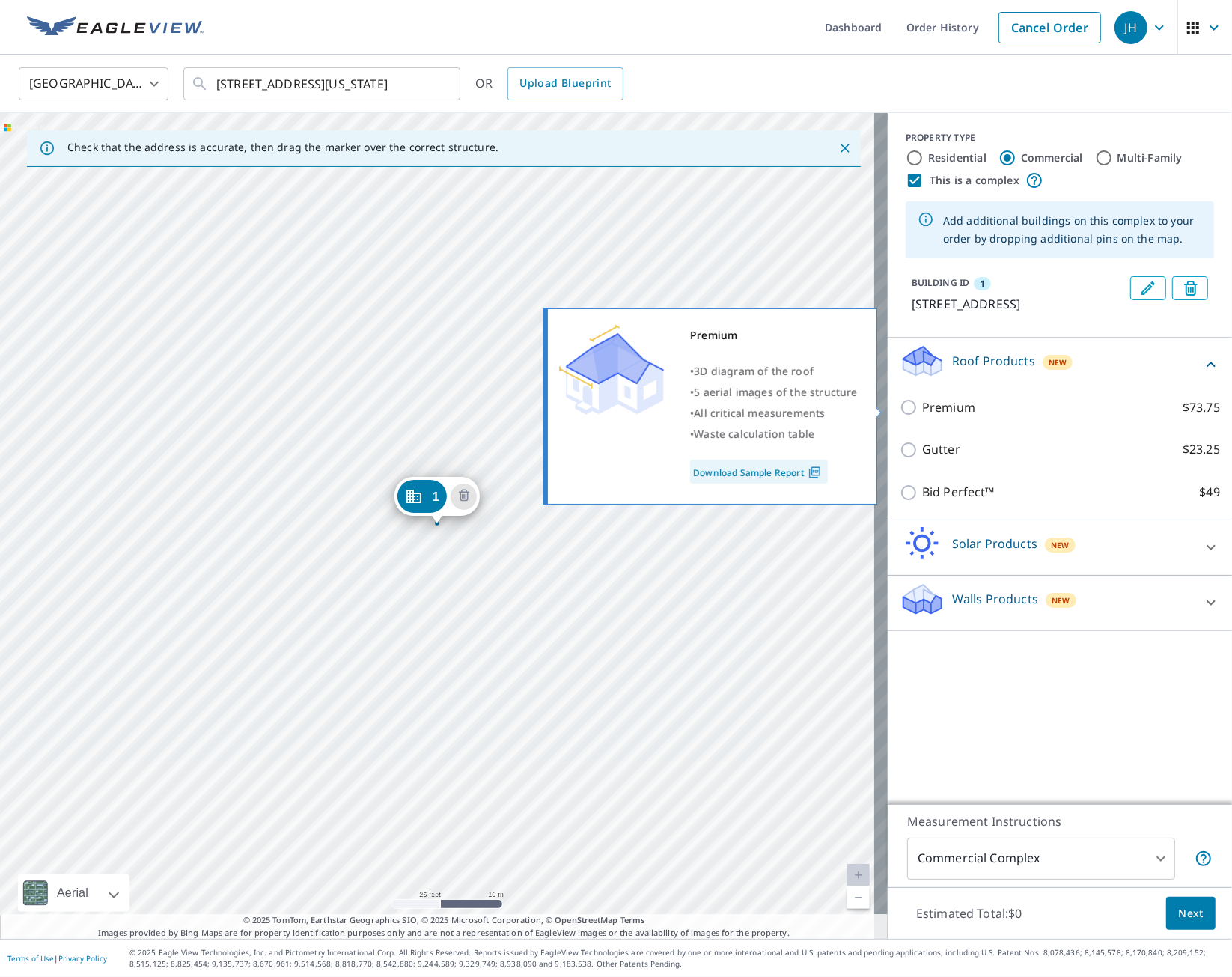
click at [900, 408] on input "Premium $73.75" at bounding box center [911, 408] width 23 height 18
checkbox input "true"
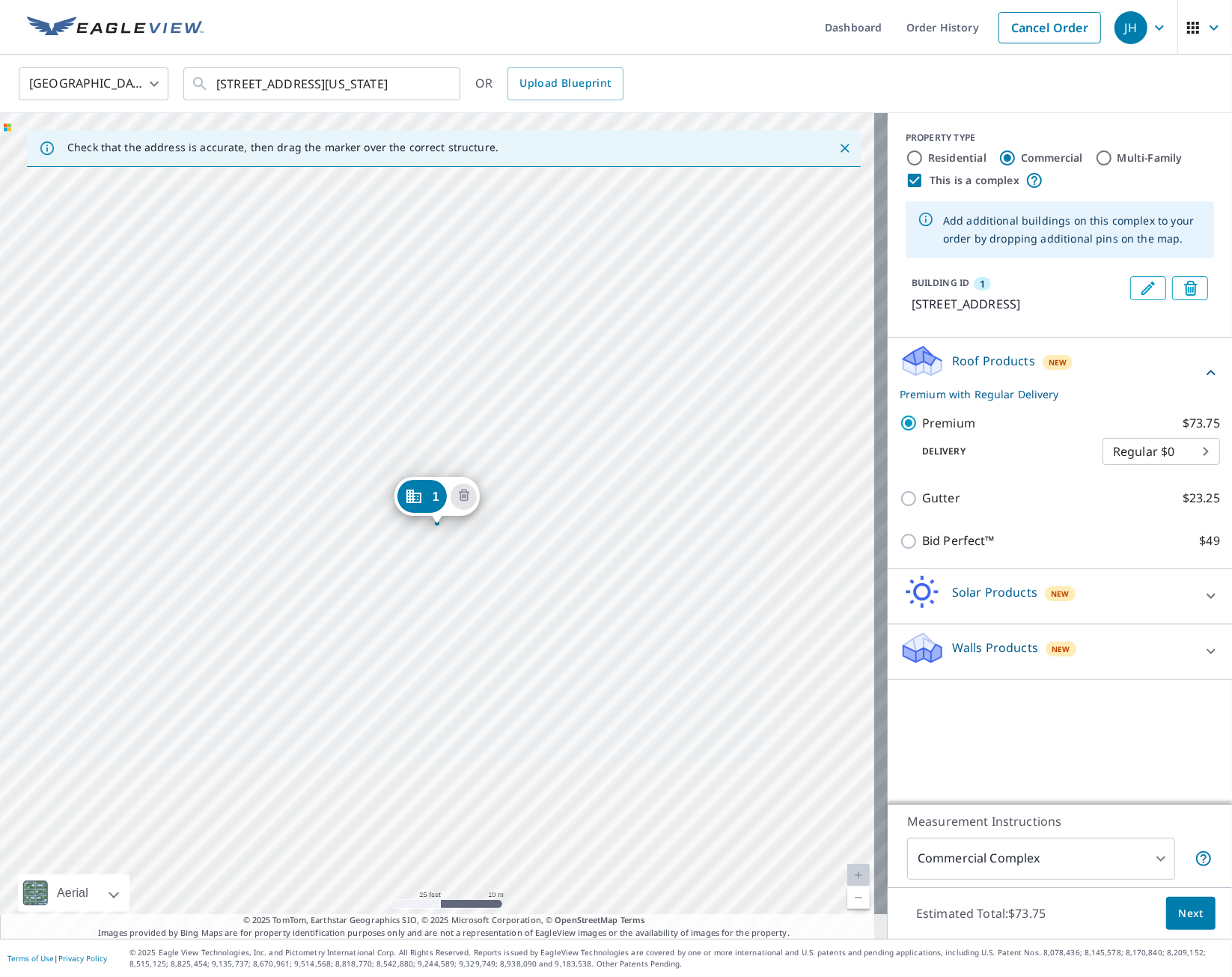
click at [1187, 446] on body "JH JH Dashboard Order History Cancel Order JH [GEOGRAPHIC_DATA] [GEOGRAPHIC_DAT…" at bounding box center [616, 488] width 1232 height 977
click at [1168, 502] on li "3 Hour $31.75" at bounding box center [1147, 506] width 117 height 27
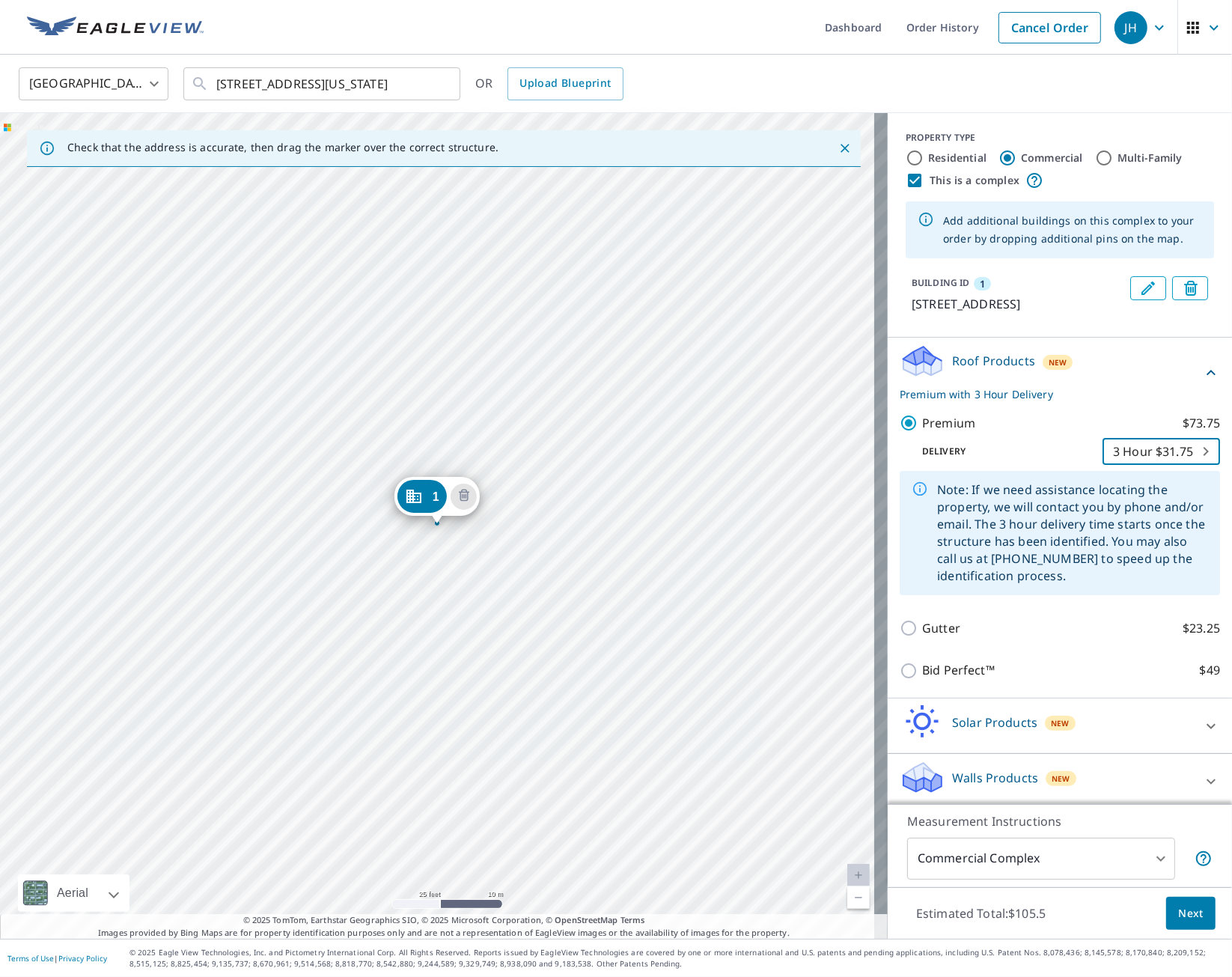
click at [746, 431] on div "[STREET_ADDRESS]" at bounding box center [444, 526] width 888 height 826
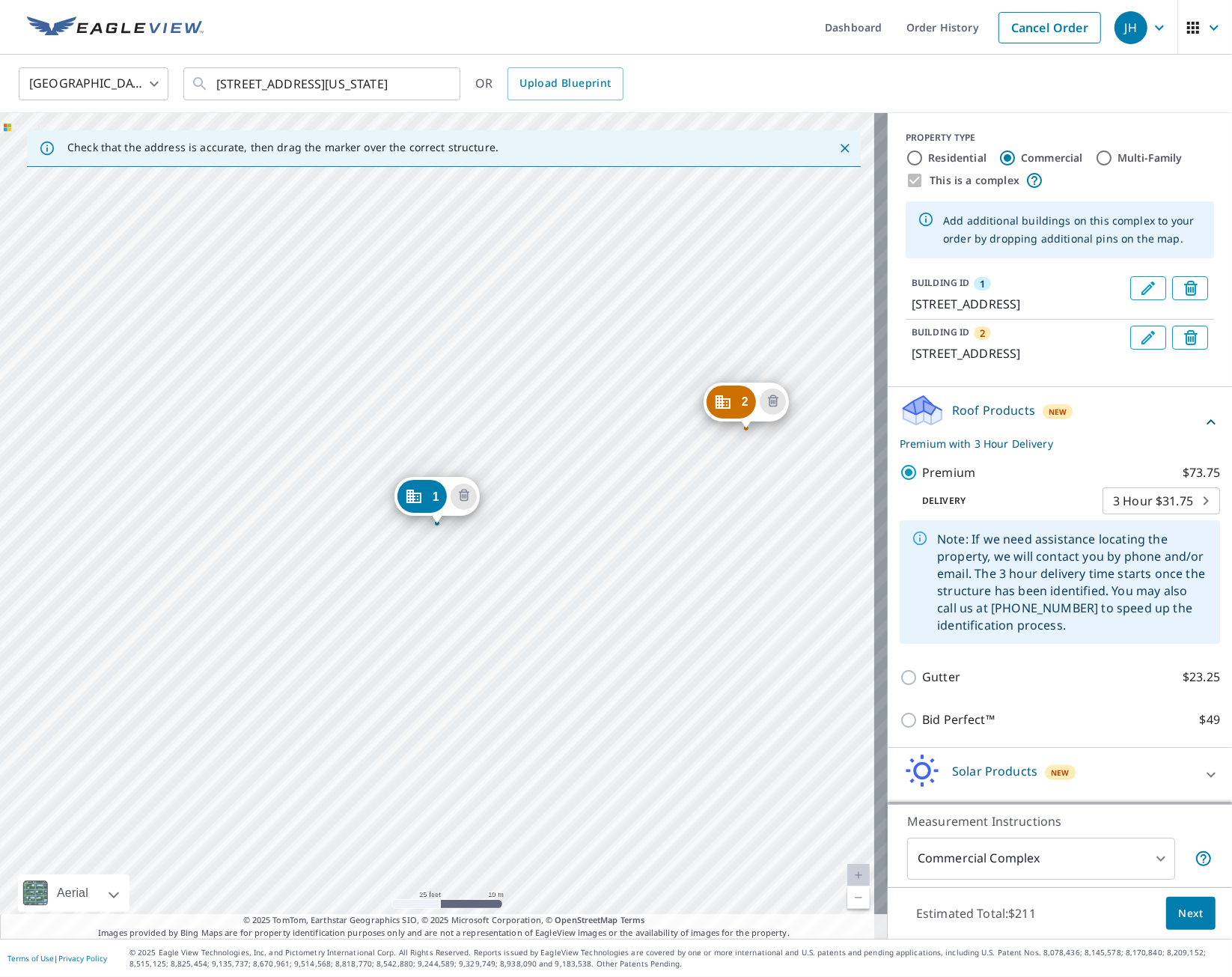
click at [399, 573] on div "2 [STREET_ADDRESS] 1 [STREET_ADDRESS]" at bounding box center [444, 526] width 888 height 826
click at [775, 399] on icon "Delete building 2" at bounding box center [773, 401] width 5 height 5
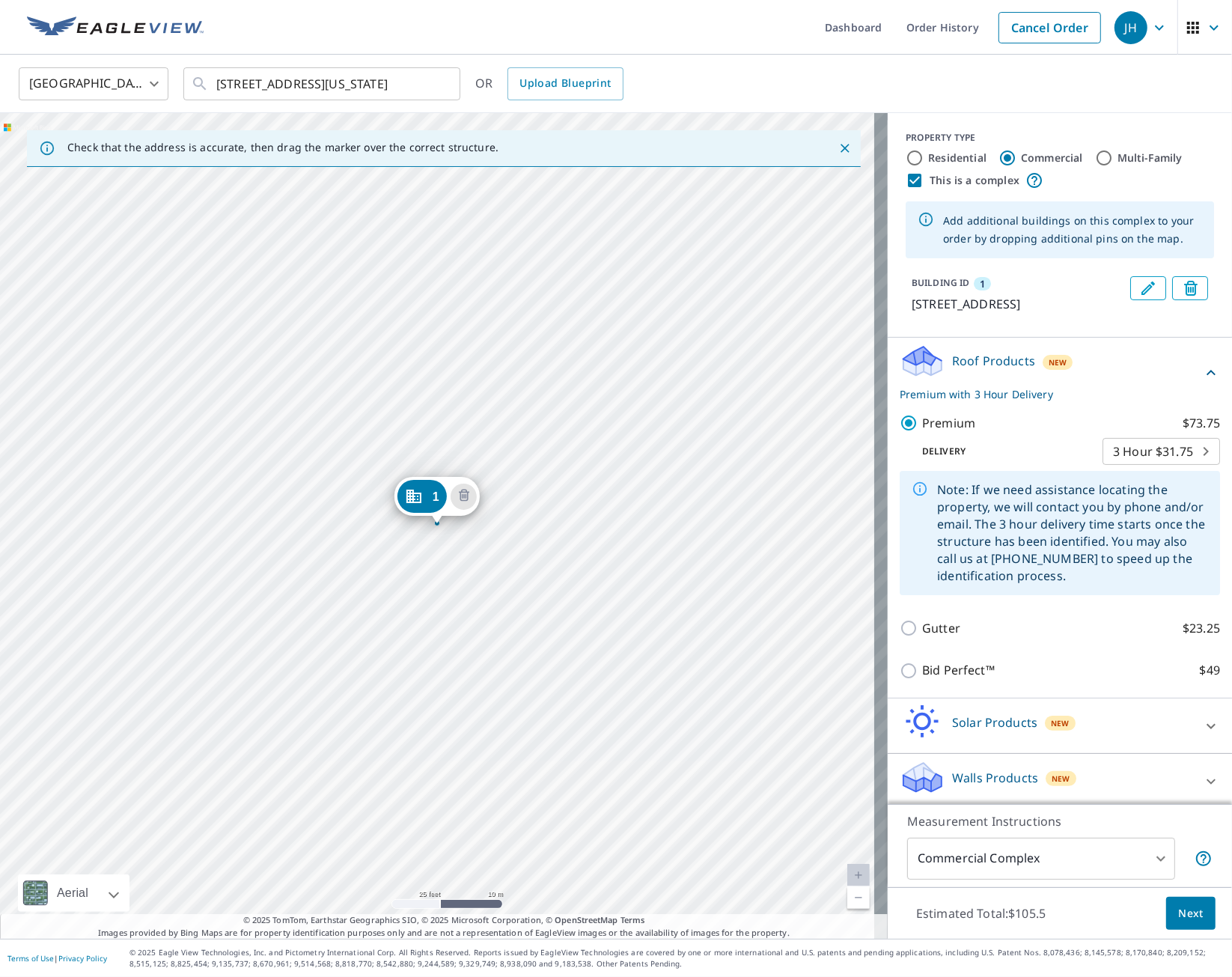
click at [502, 621] on div "[STREET_ADDRESS]" at bounding box center [444, 526] width 888 height 826
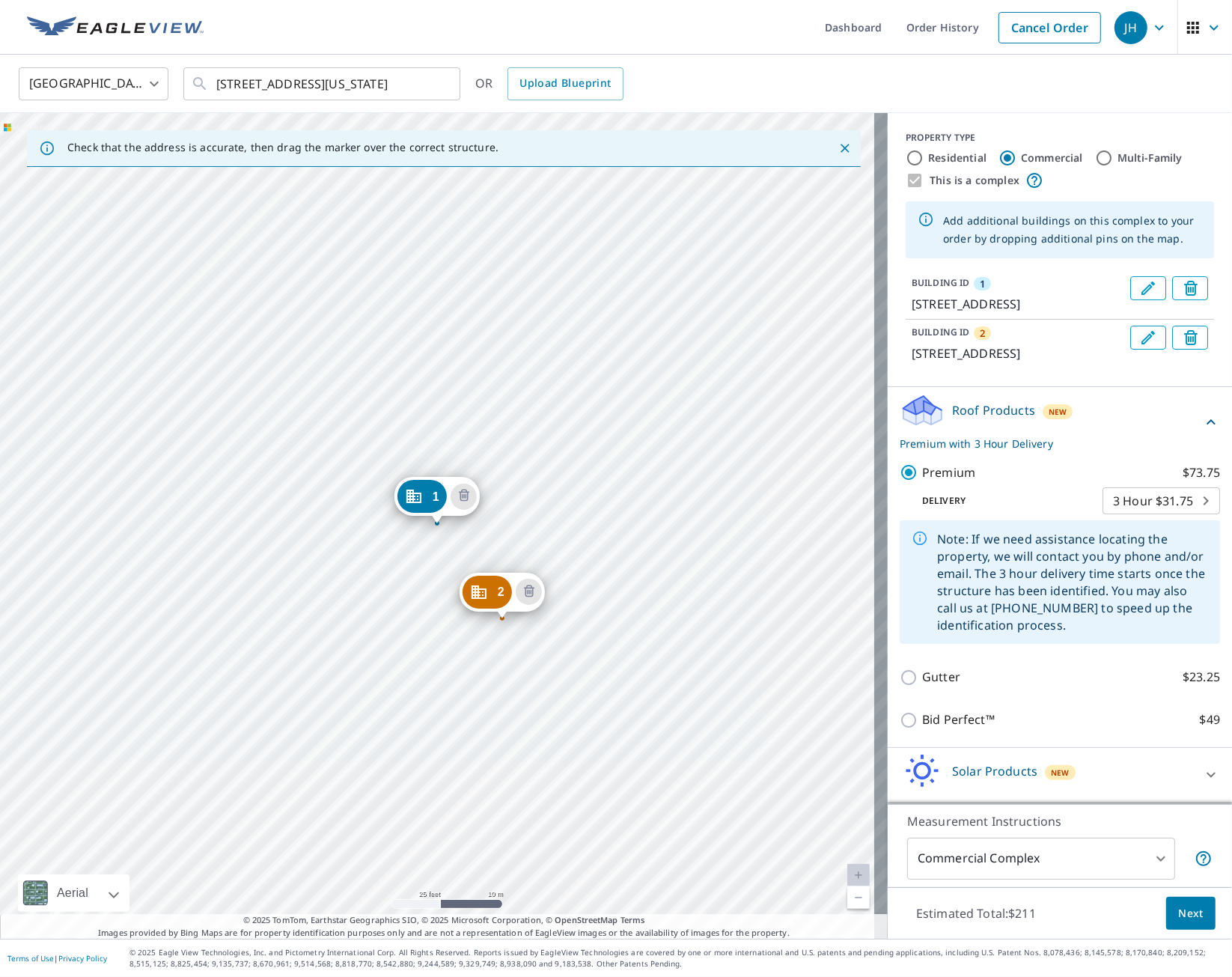
click at [447, 407] on div "2 [STREET_ADDRESS] 1 [STREET_ADDRESS]" at bounding box center [444, 526] width 888 height 826
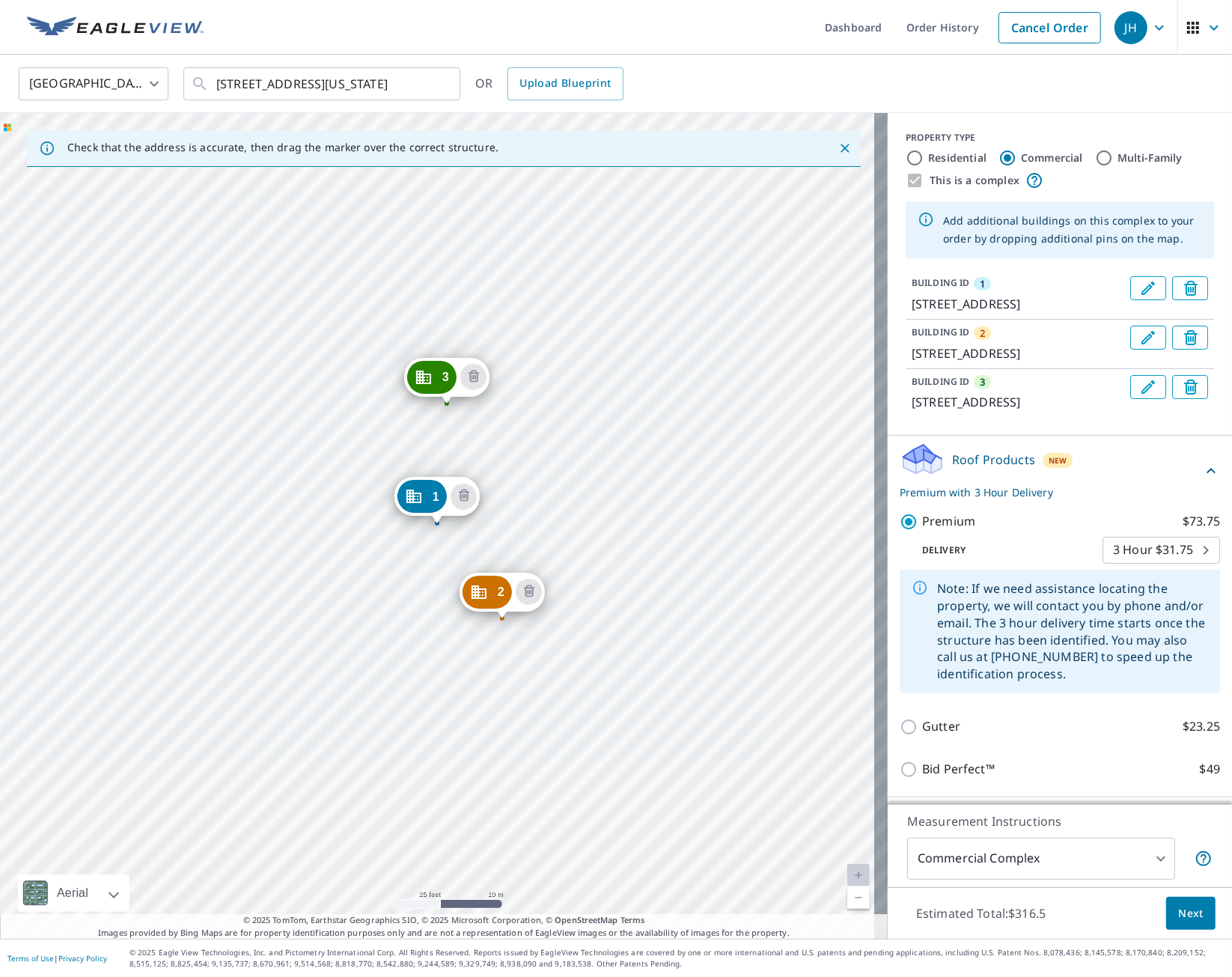
click at [738, 420] on div "2 [STREET_ADDRESS] 3 [STREET_ADDRESS] [STREET_ADDRESS]" at bounding box center [444, 526] width 888 height 826
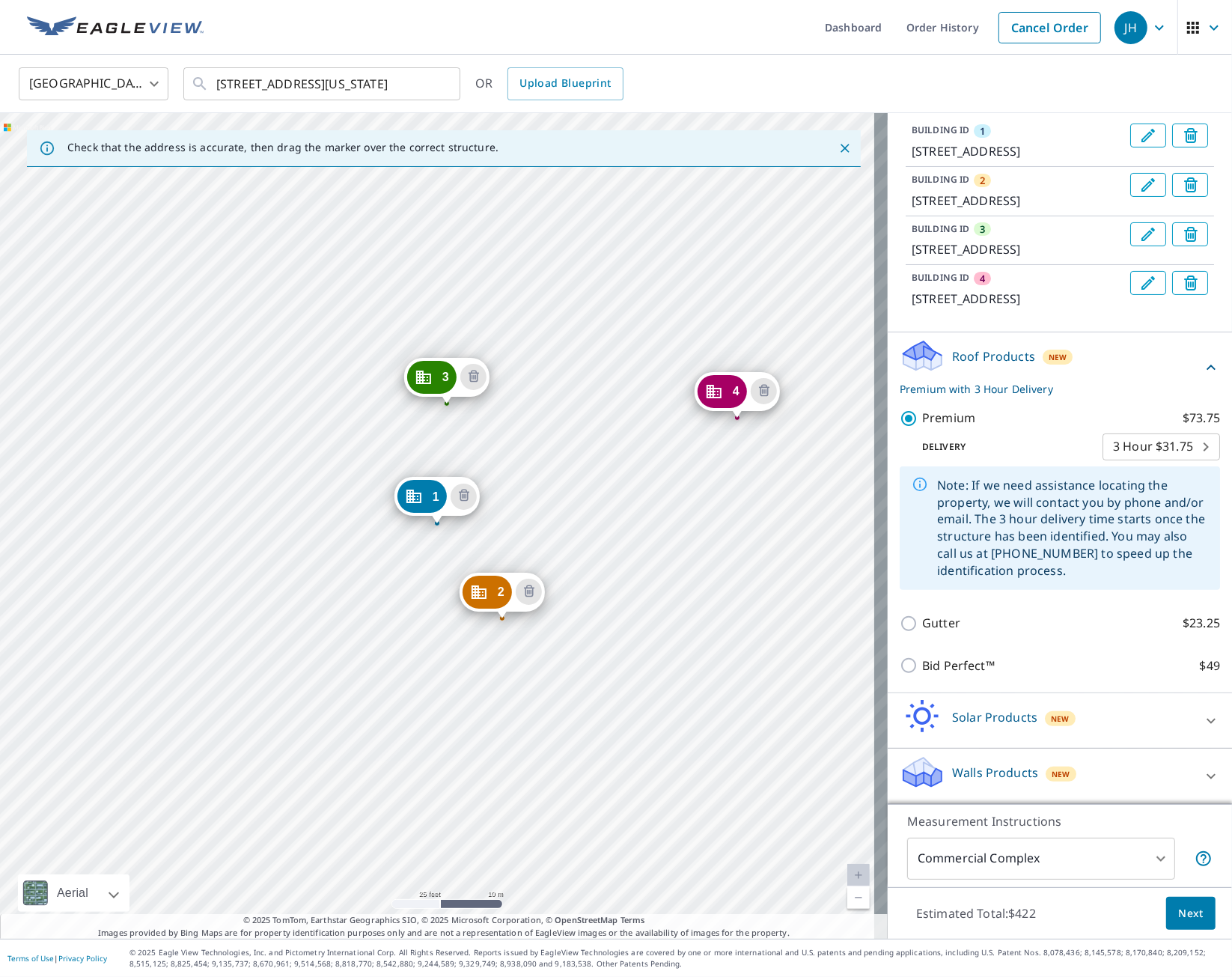
scroll to position [227, 0]
click at [1150, 438] on body "JH JH Dashboard Order History Cancel Order JH [GEOGRAPHIC_DATA] [GEOGRAPHIC_DAT…" at bounding box center [616, 488] width 1232 height 977
click at [1150, 414] on li "Express $21.25" at bounding box center [1134, 418] width 117 height 27
type input "4"
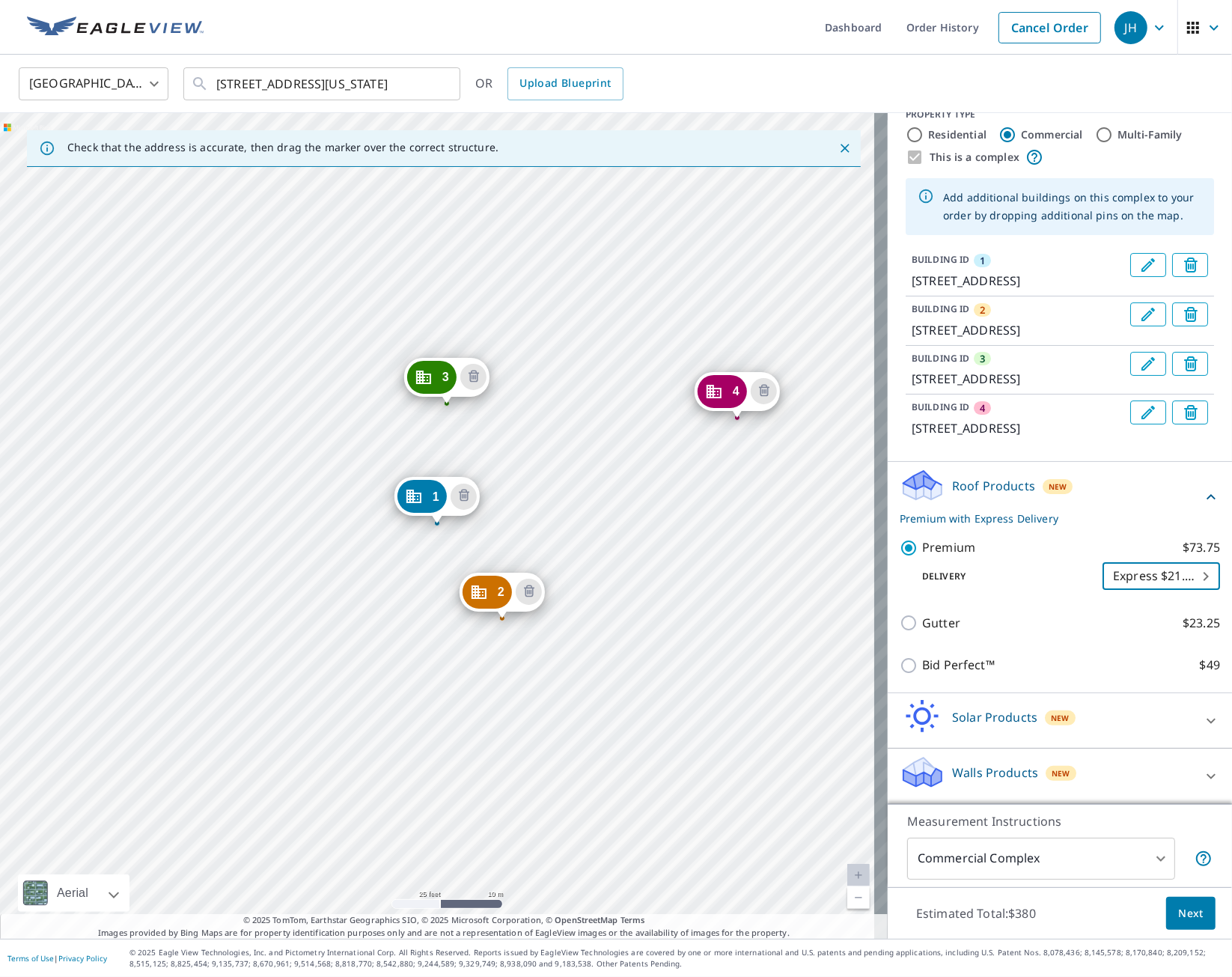
scroll to position [97, 0]
click at [1178, 698] on span "Next" at bounding box center [1191, 913] width 25 height 19
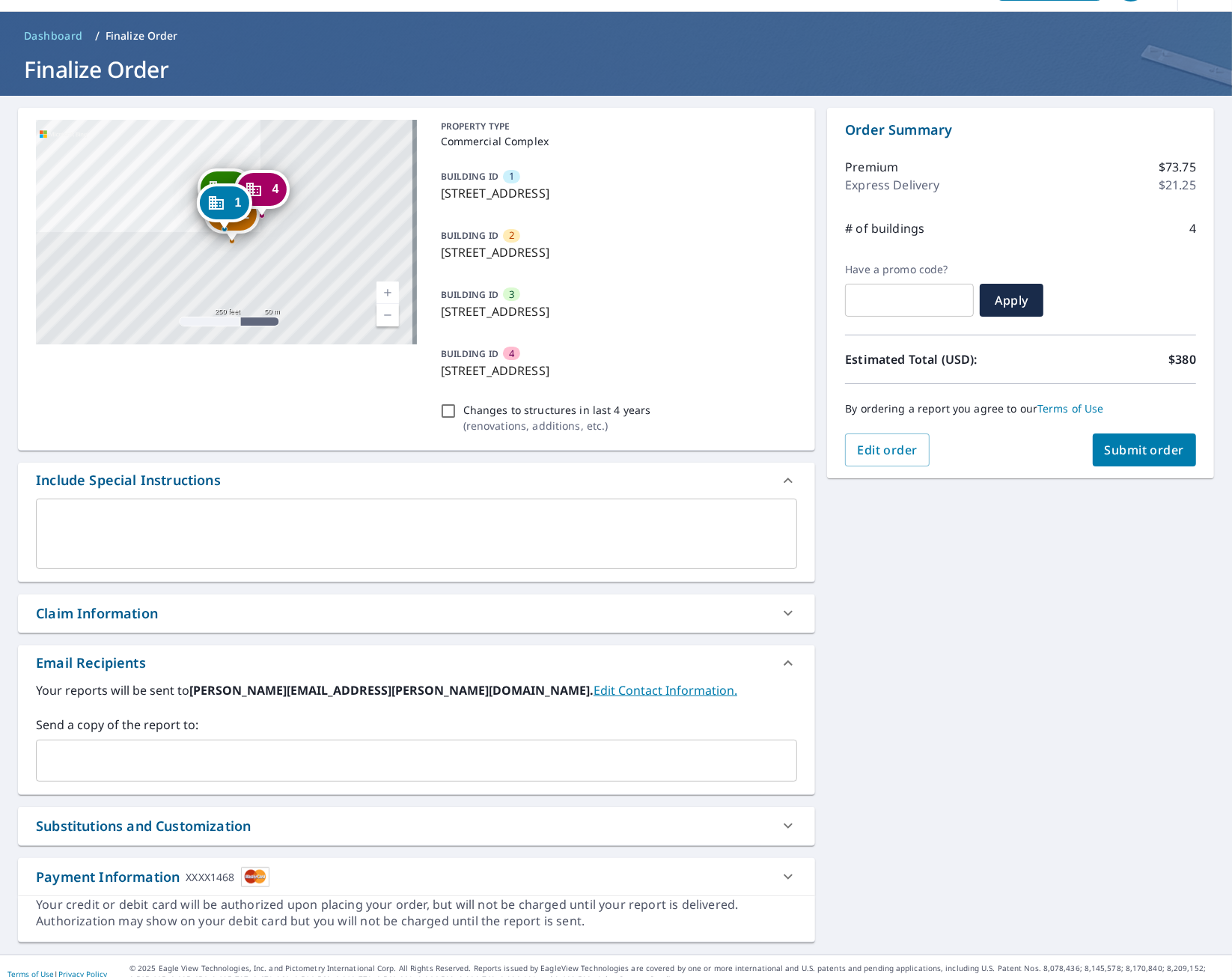
scroll to position [60, 0]
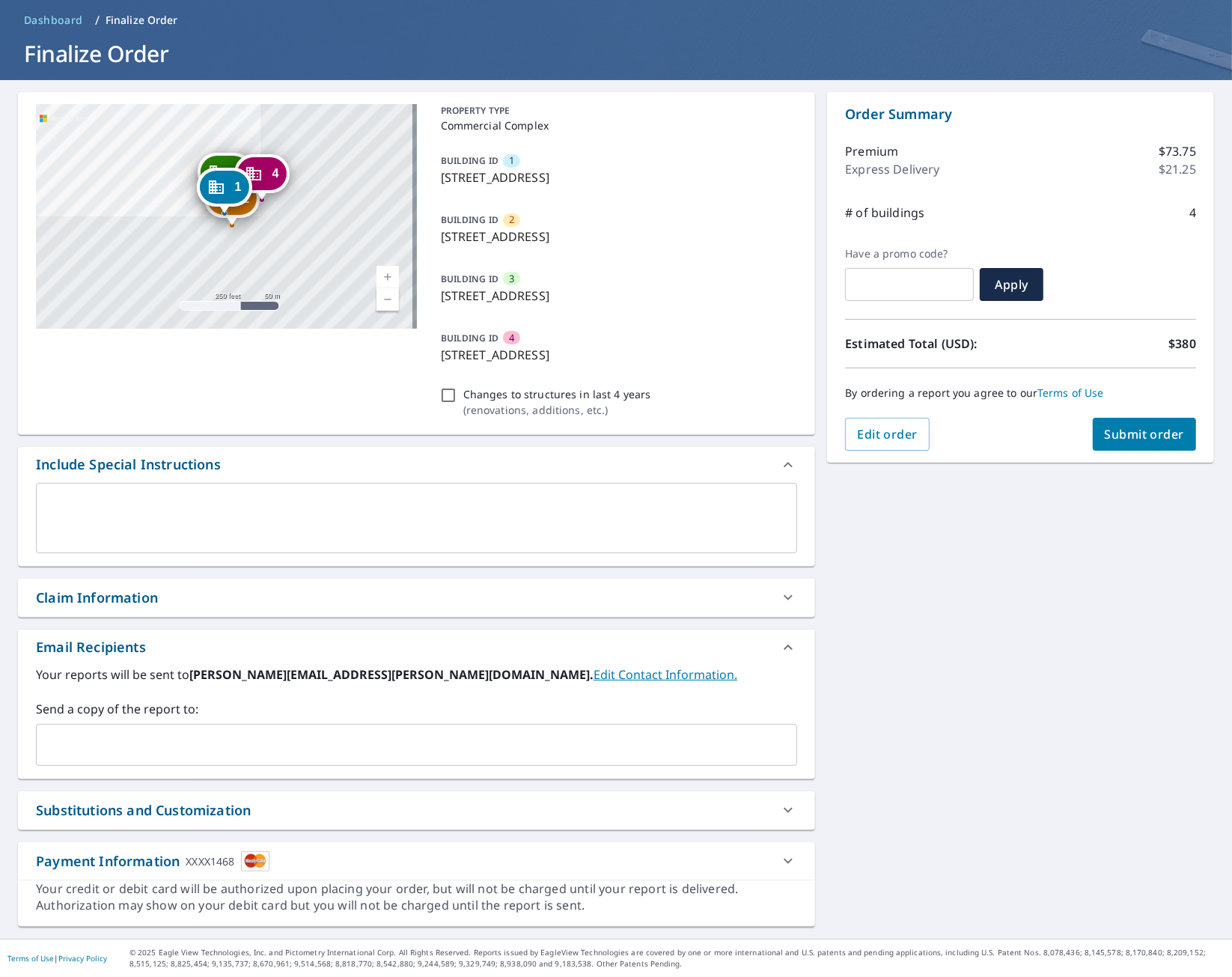
click at [303, 698] on input "text" at bounding box center [405, 744] width 725 height 28
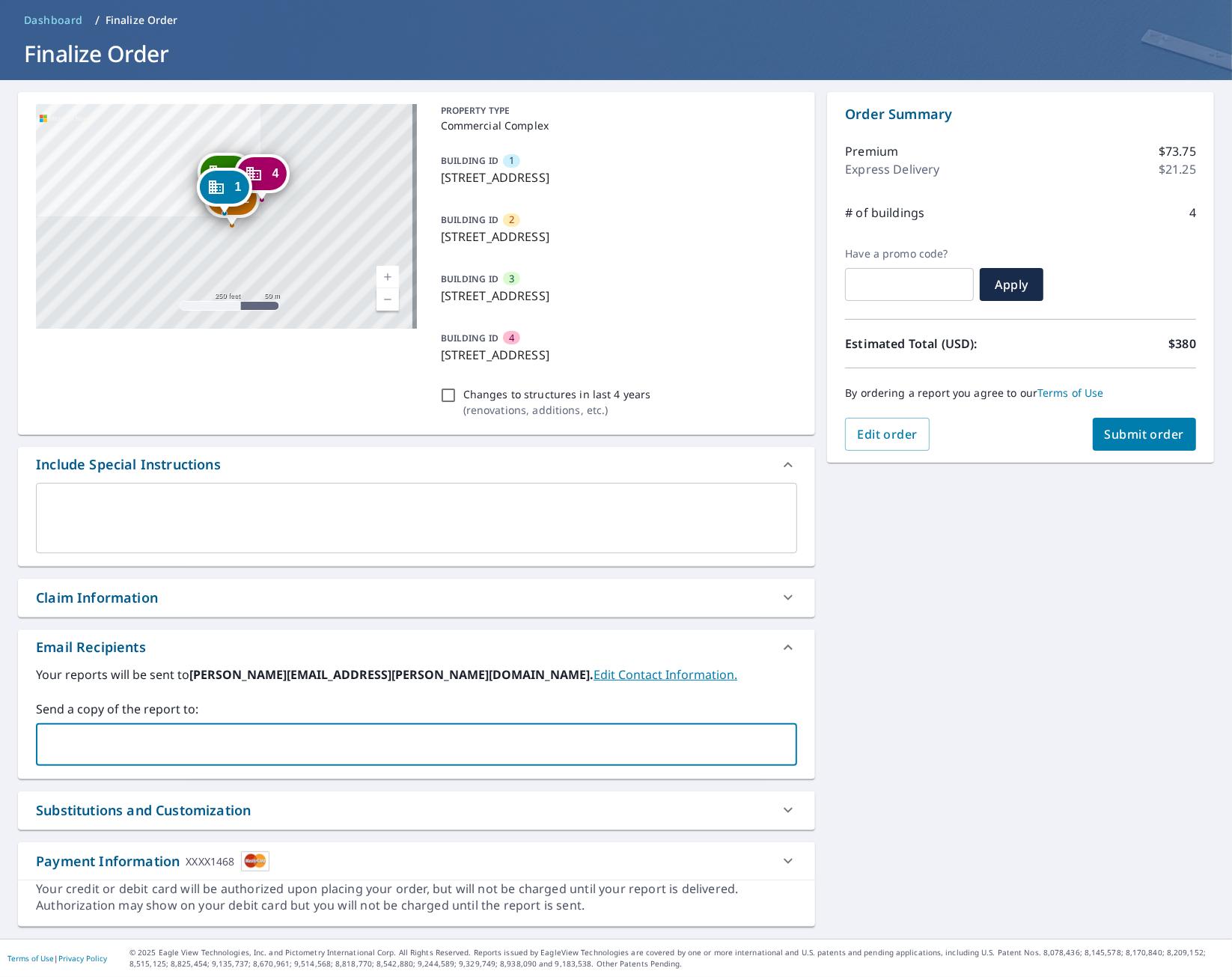
type input "[PERSON_NAME][EMAIL_ADDRESS][PERSON_NAME][DOMAIN_NAME]"
click at [784, 698] on icon at bounding box center [789, 810] width 18 height 18
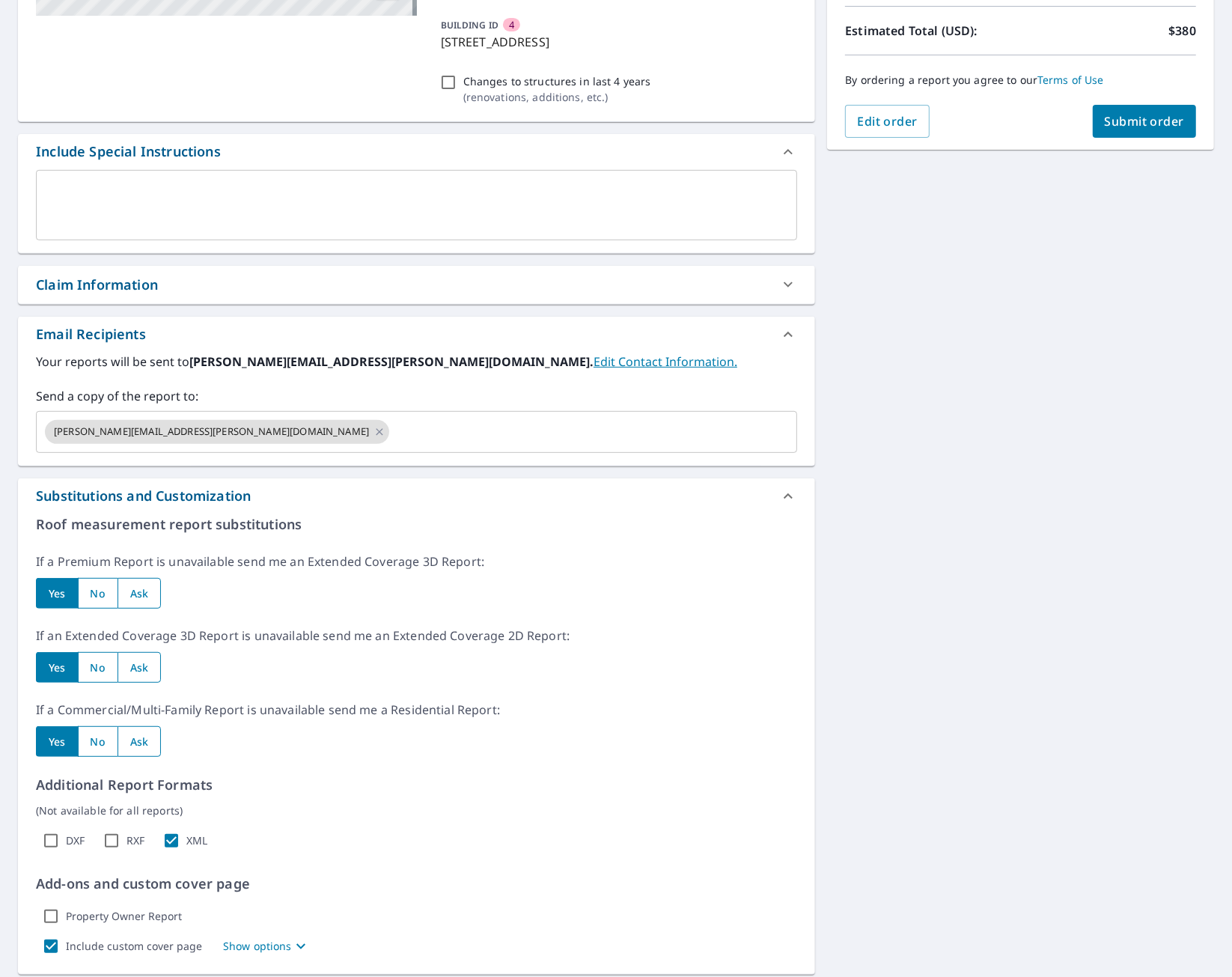
scroll to position [518, 0]
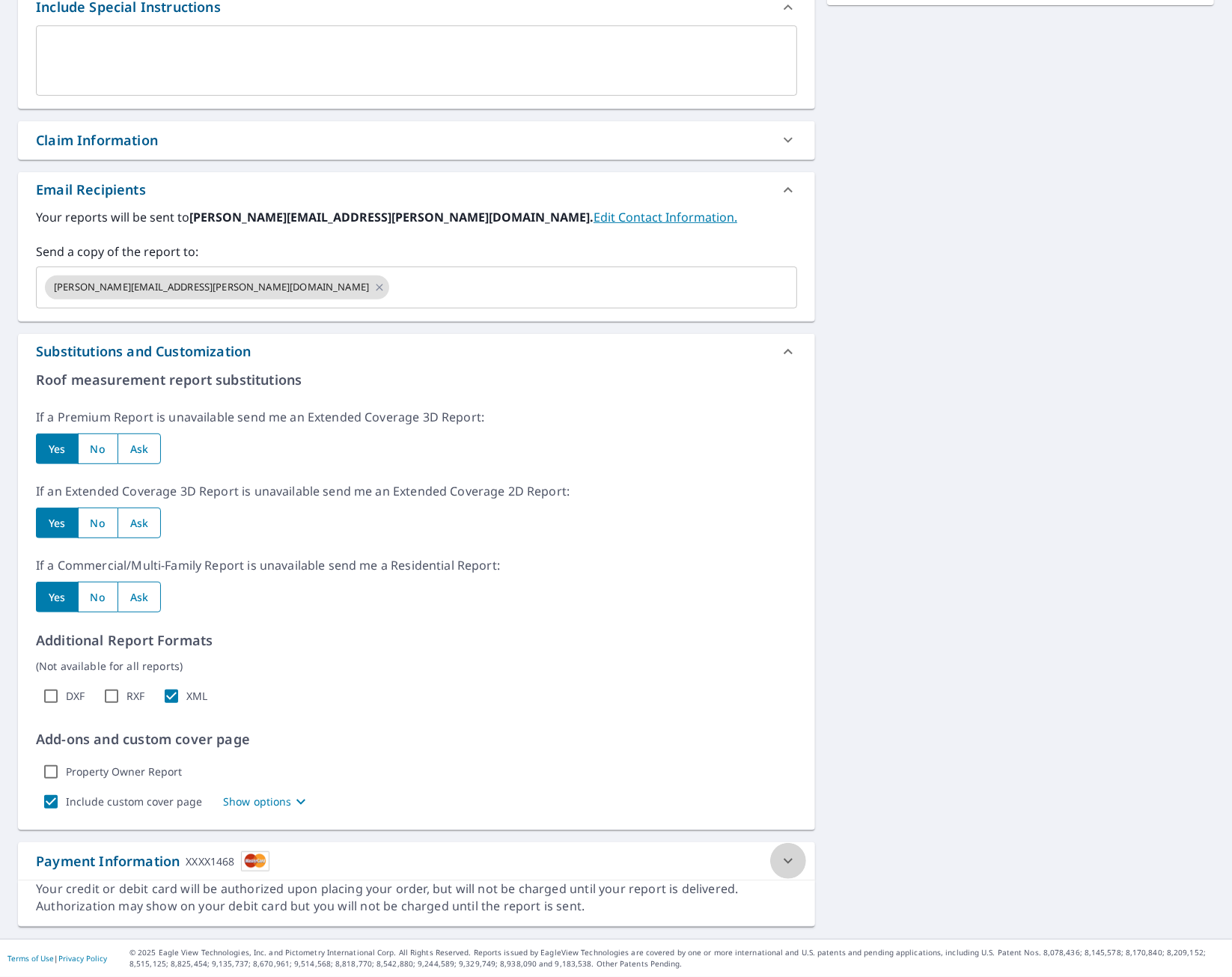
click at [780, 698] on icon at bounding box center [789, 861] width 18 height 18
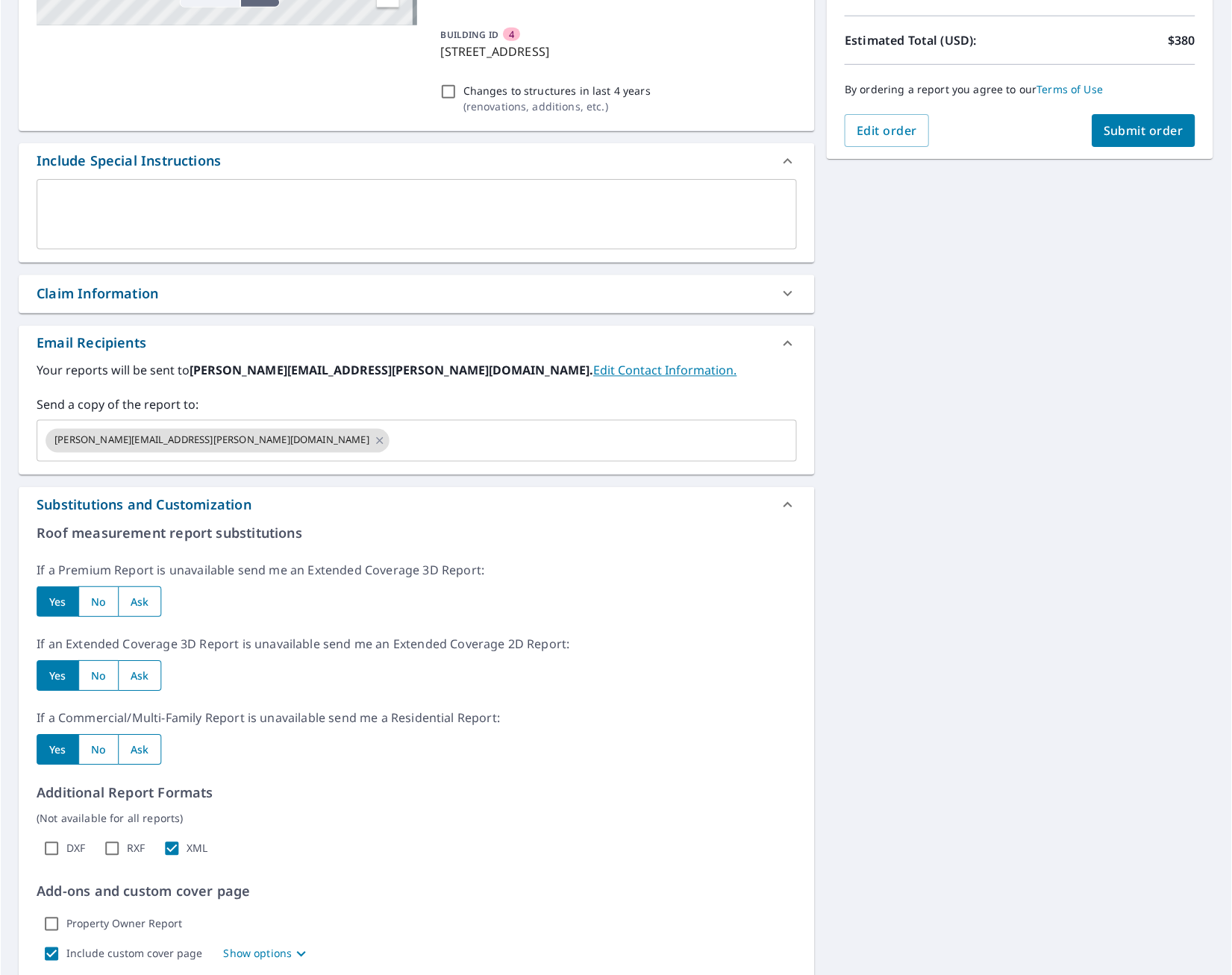
scroll to position [0, 0]
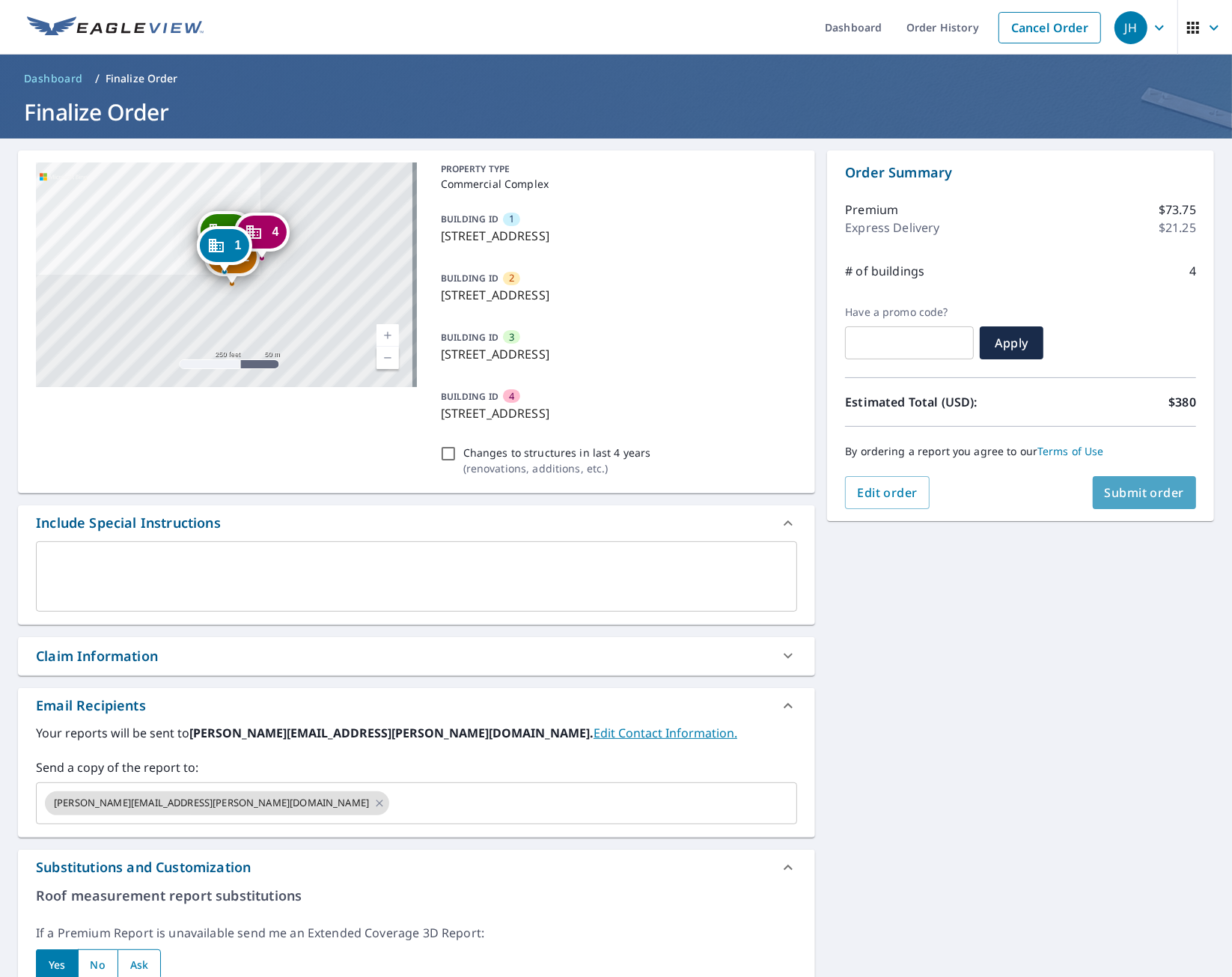
click at [1129, 488] on span "Submit order" at bounding box center [1146, 492] width 80 height 16
checkbox input "true"
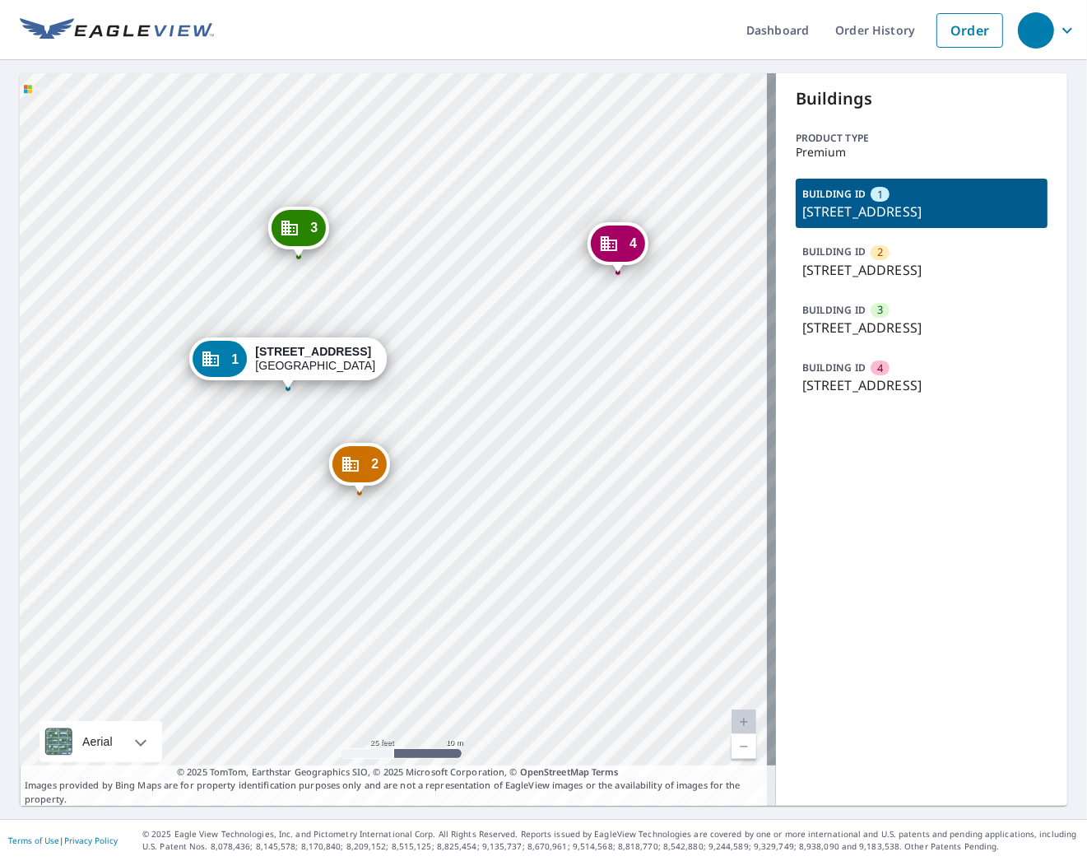
drag, startPoint x: 594, startPoint y: 471, endPoint x: 469, endPoint y: 381, distance: 153.9
click at [469, 382] on div "2 1225 7th Ave N Nashville, TN 37208 3 1223 7th Ave N Nashville, TN 37208 4 122…" at bounding box center [398, 439] width 756 height 732
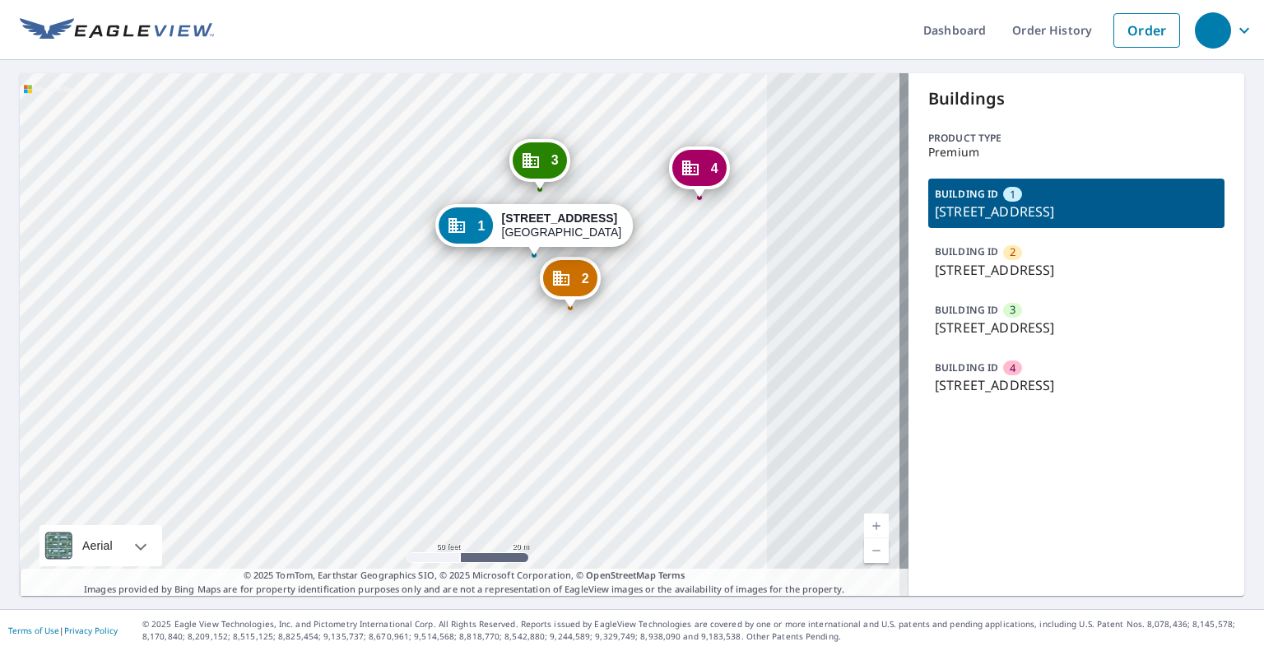
click at [465, 225] on icon "Dropped pin, building 1, Commercial property, 1227 7th Ave N Nashville, TN 37208" at bounding box center [456, 225] width 16 height 15
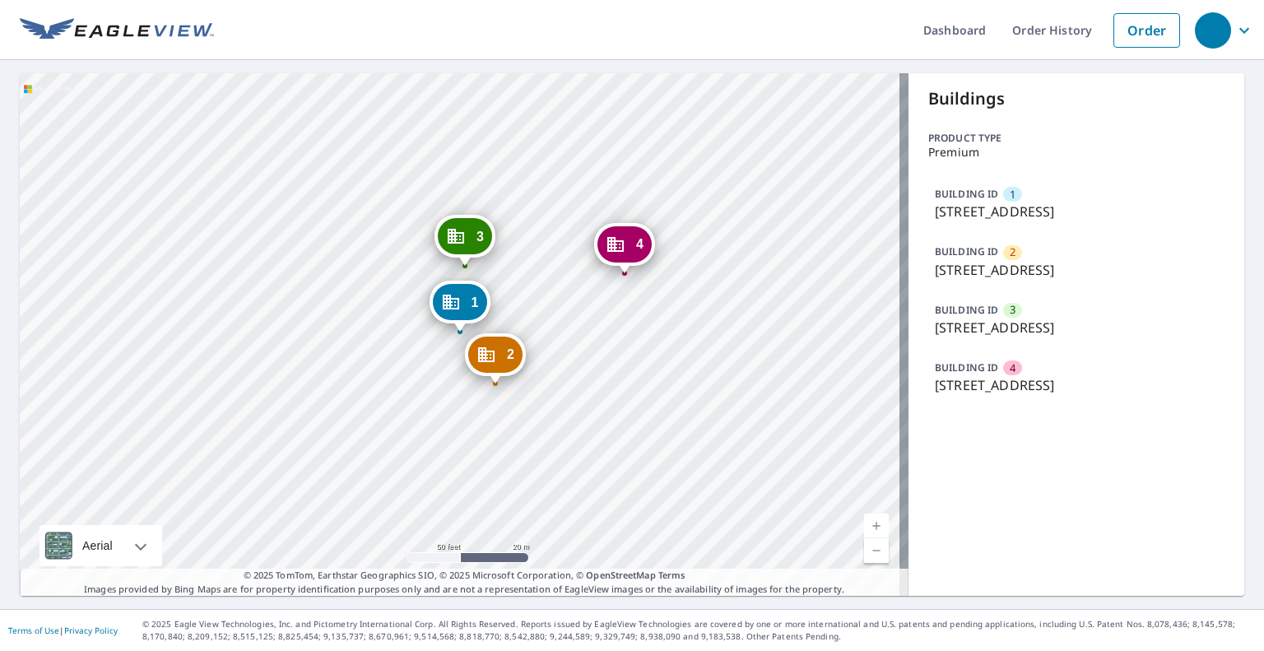
click at [1050, 200] on div "BUILDING ID 1 1227 7th Ave N, Nashville, TN, 37208" at bounding box center [1076, 203] width 296 height 49
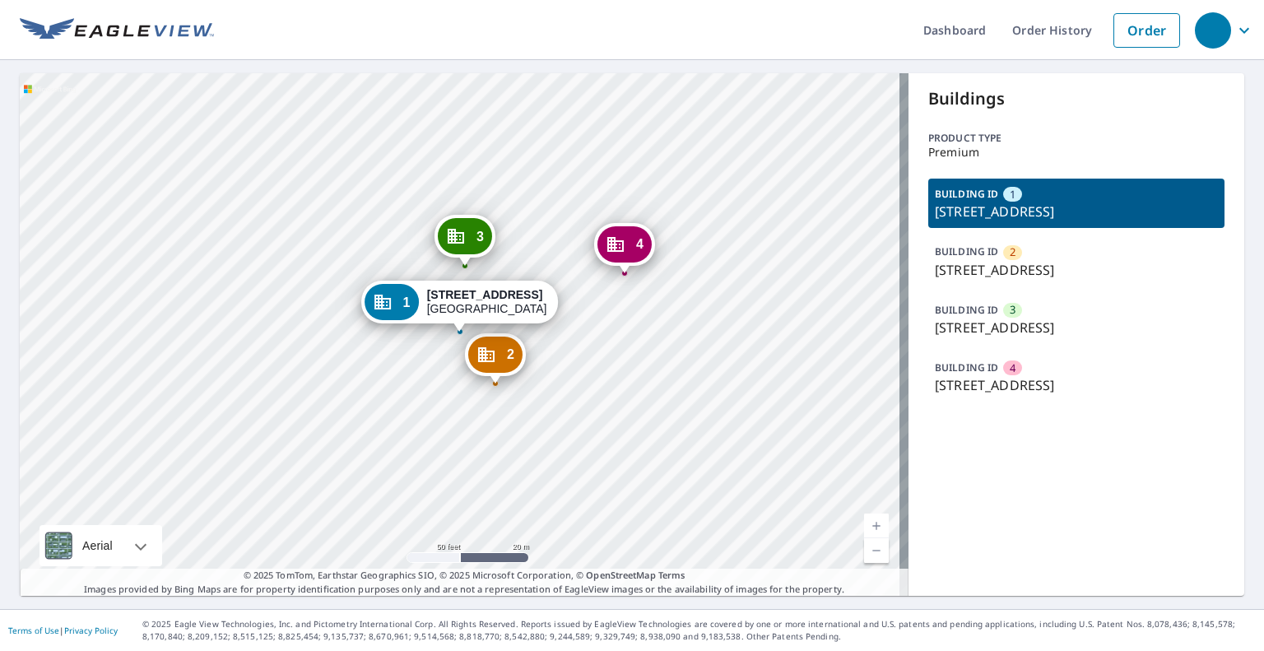
click at [1062, 279] on p "[STREET_ADDRESS]" at bounding box center [1076, 270] width 283 height 20
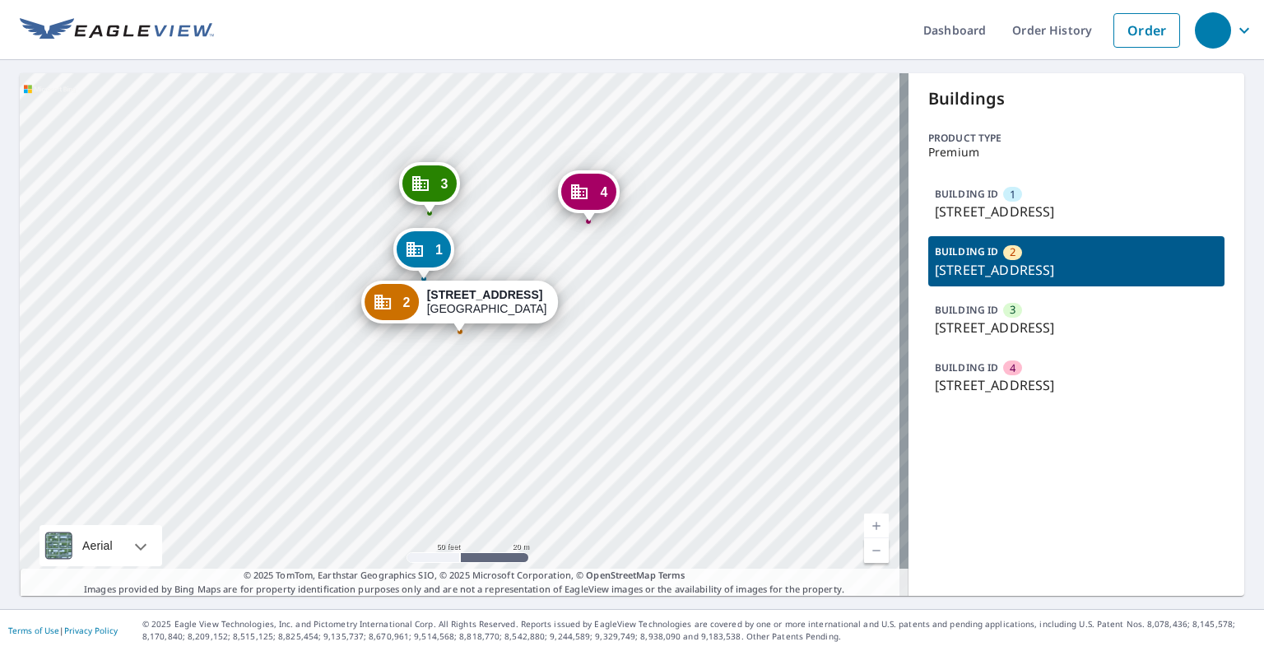
click at [1066, 325] on p "[STREET_ADDRESS]" at bounding box center [1076, 328] width 283 height 20
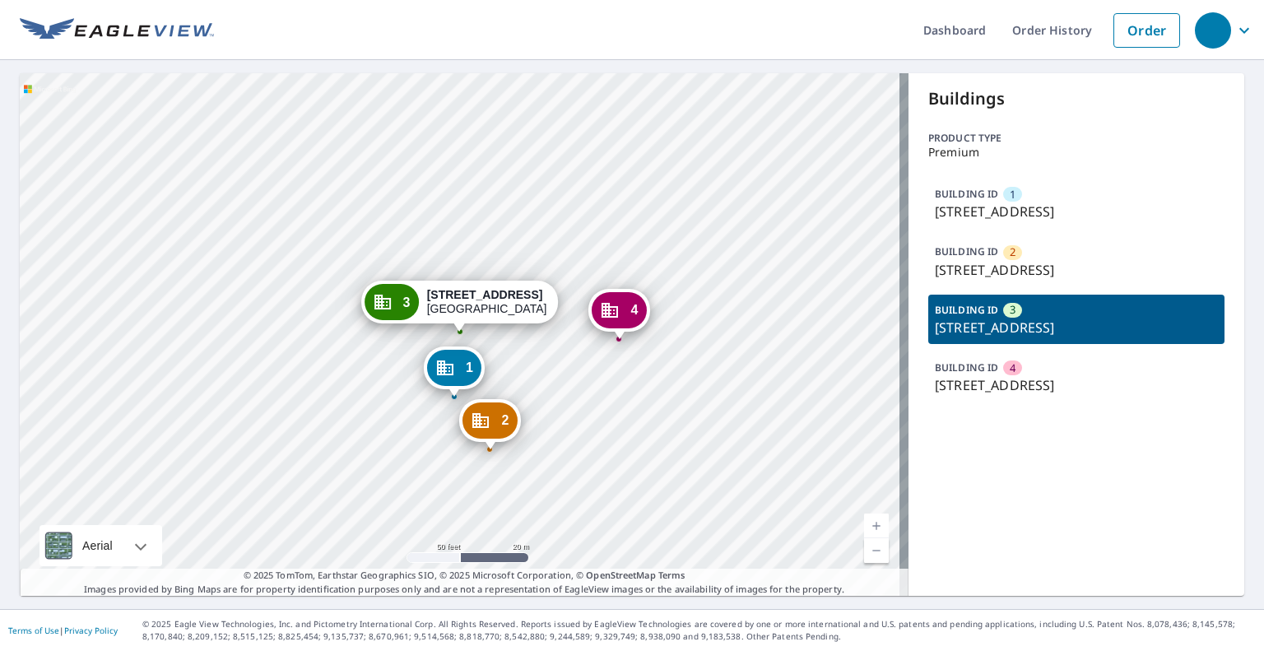
click at [1065, 365] on div "BUILDING ID 4 1228 7th Ave N, Nashville, TN, 37208" at bounding box center [1076, 376] width 296 height 49
